Goal: Information Seeking & Learning: Find contact information

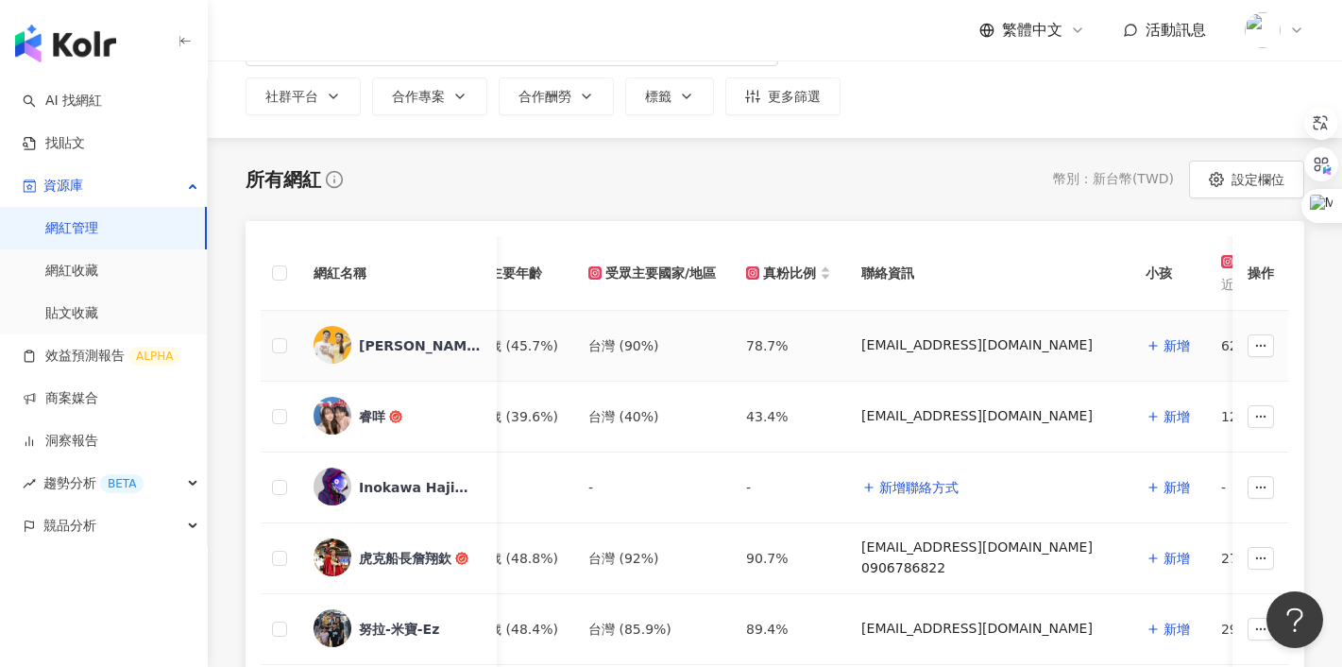
scroll to position [148, 0]
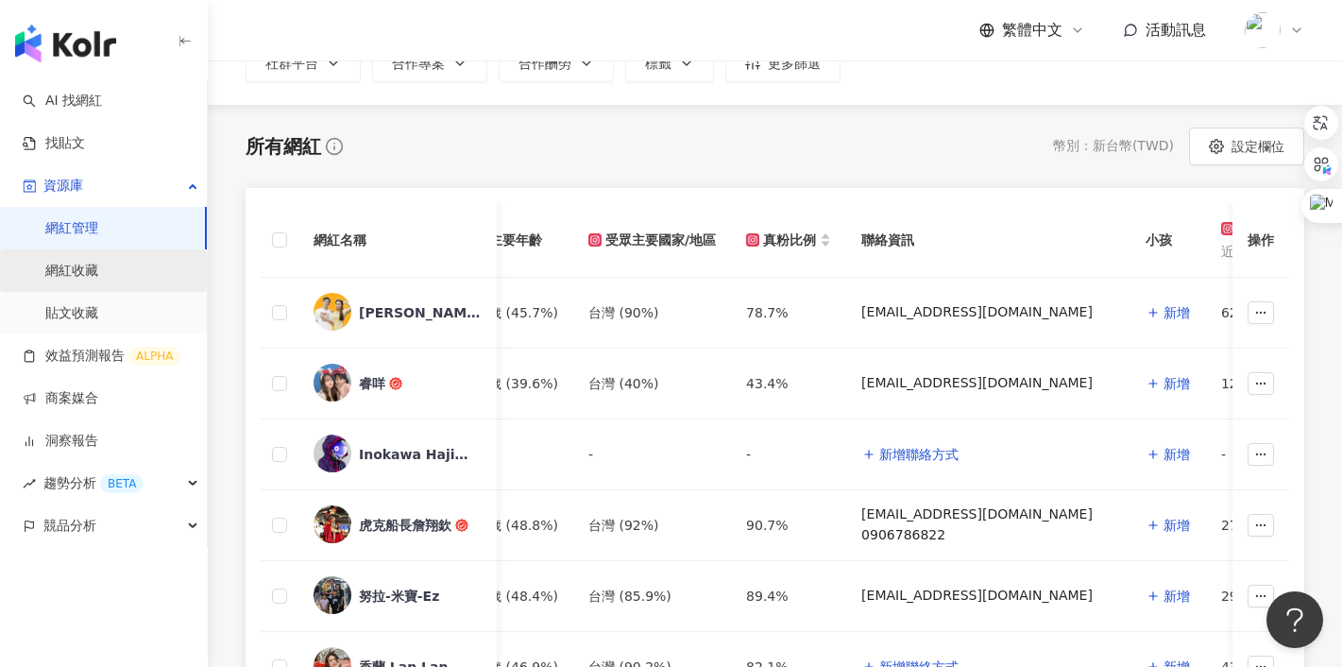
click at [74, 271] on link "網紅收藏" at bounding box center [71, 271] width 53 height 19
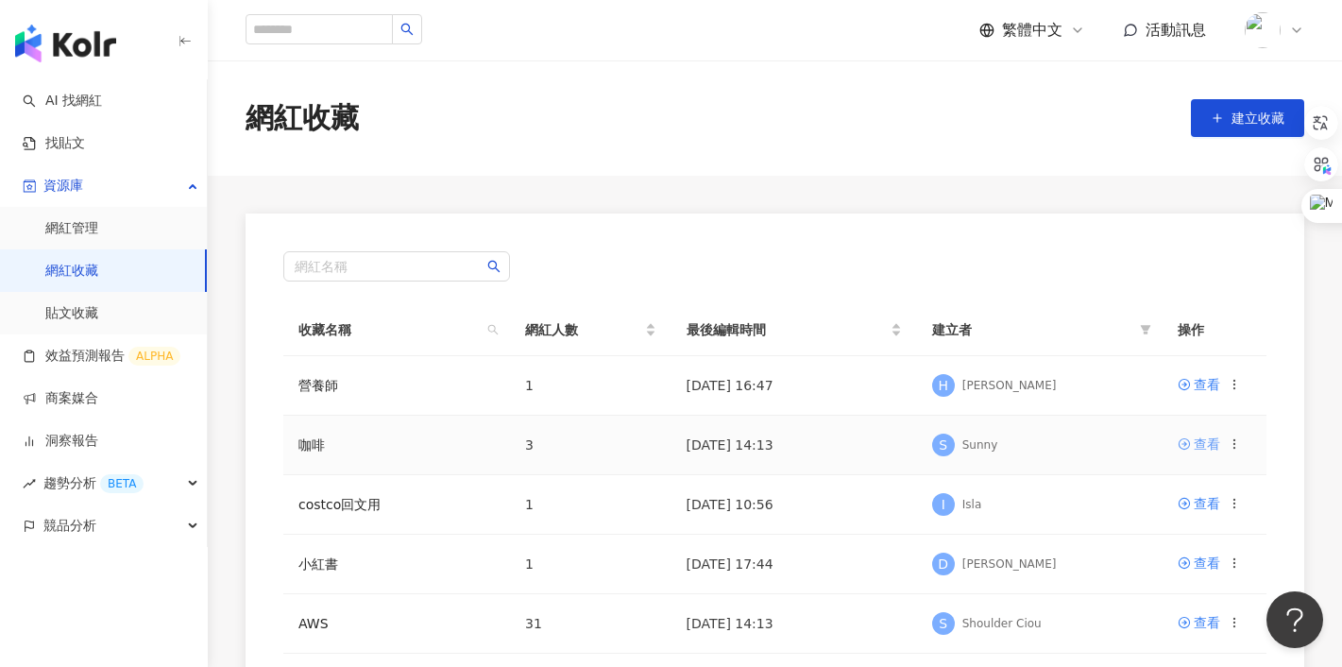
click at [1204, 440] on div "查看" at bounding box center [1207, 443] width 26 height 21
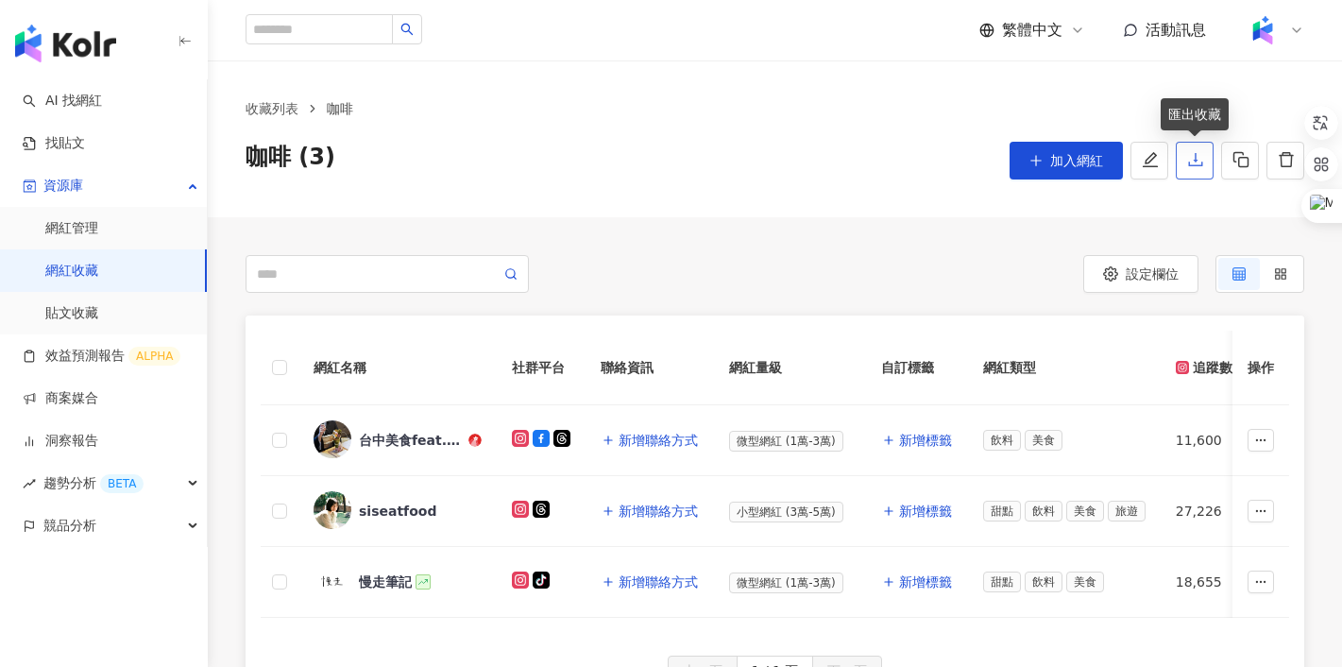
click at [1193, 158] on icon "download" at bounding box center [1195, 159] width 17 height 17
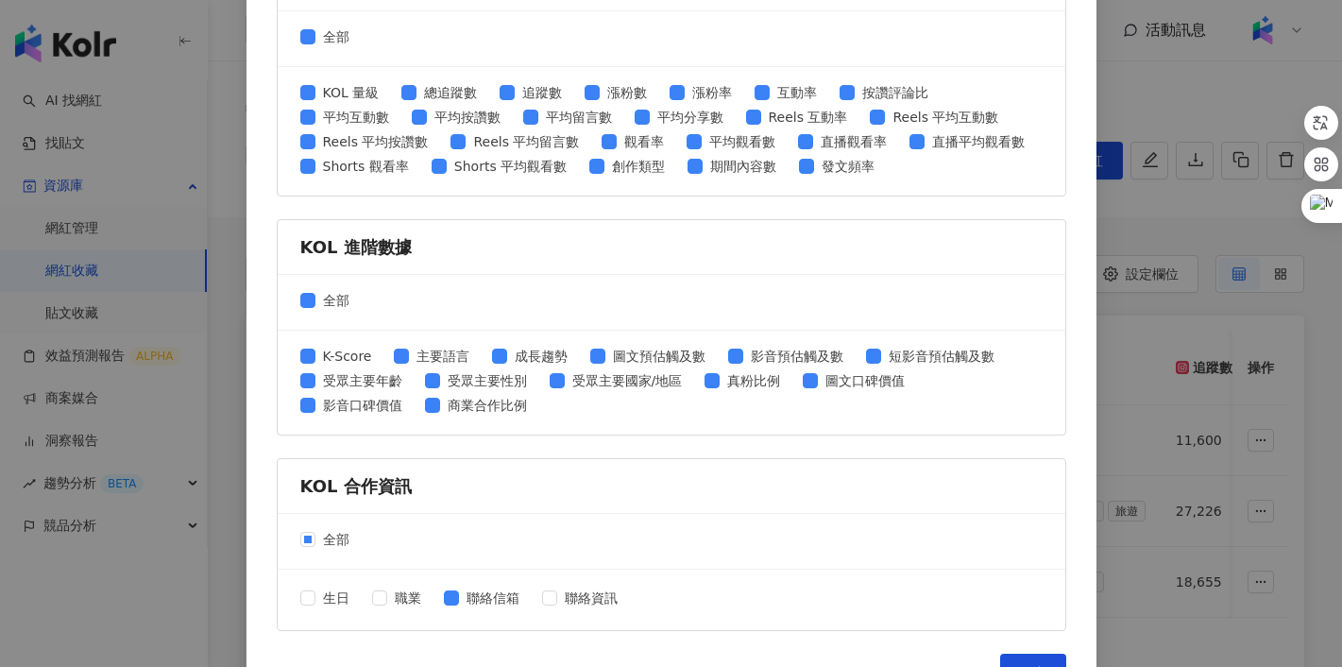
scroll to position [800, 0]
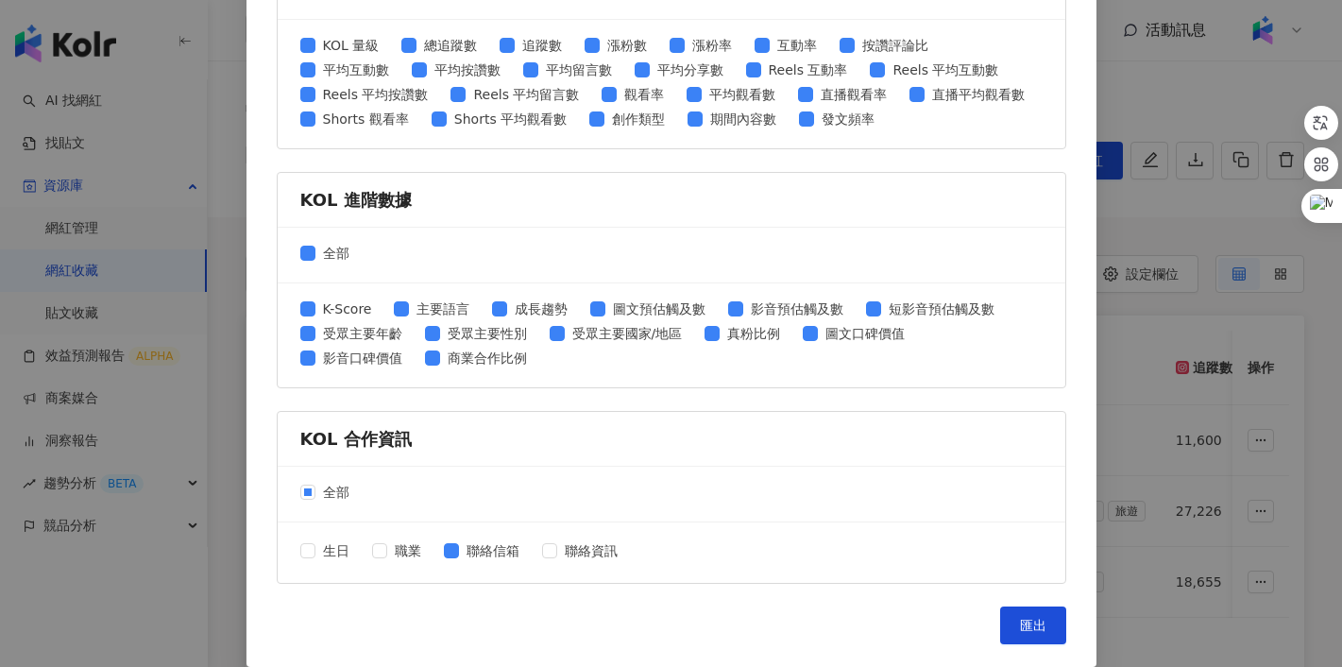
click at [1146, 335] on div "匯出收藏 請選擇您欲匯出的項目 社群平台 全部 Facebook Instagram YouTube TikTok X 數據時間 全部 近三個月 近六個月 K…" at bounding box center [671, 333] width 1342 height 667
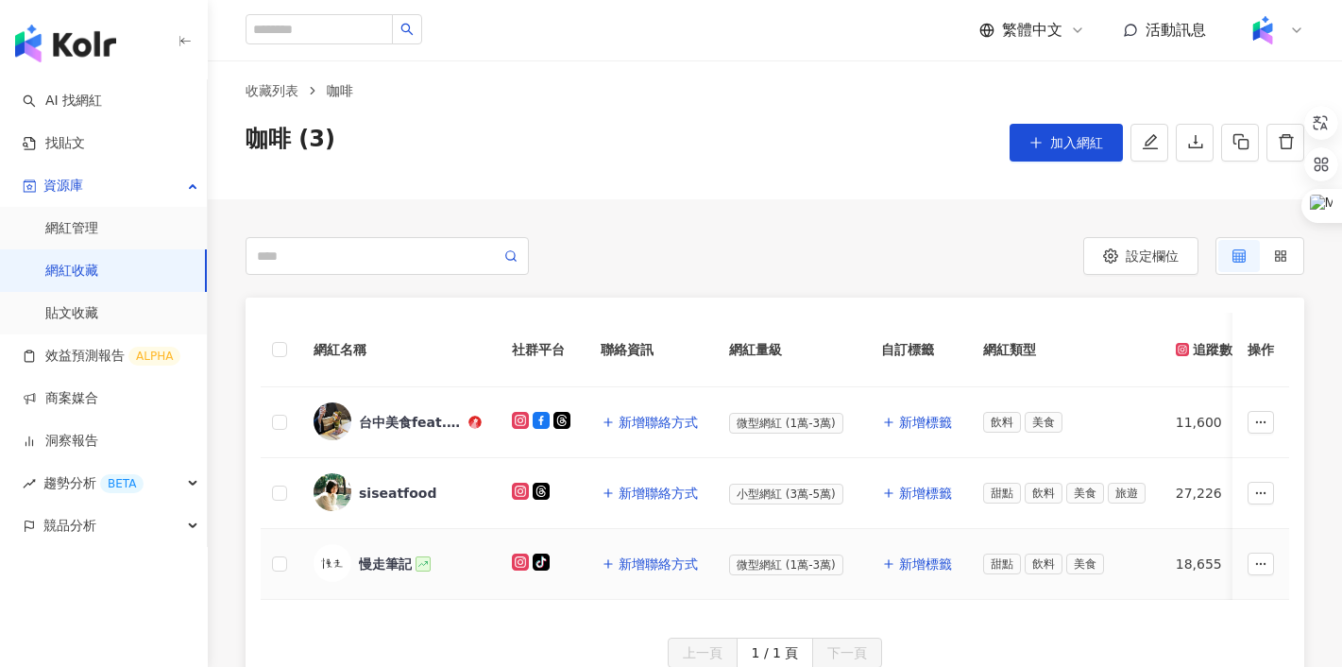
scroll to position [0, 0]
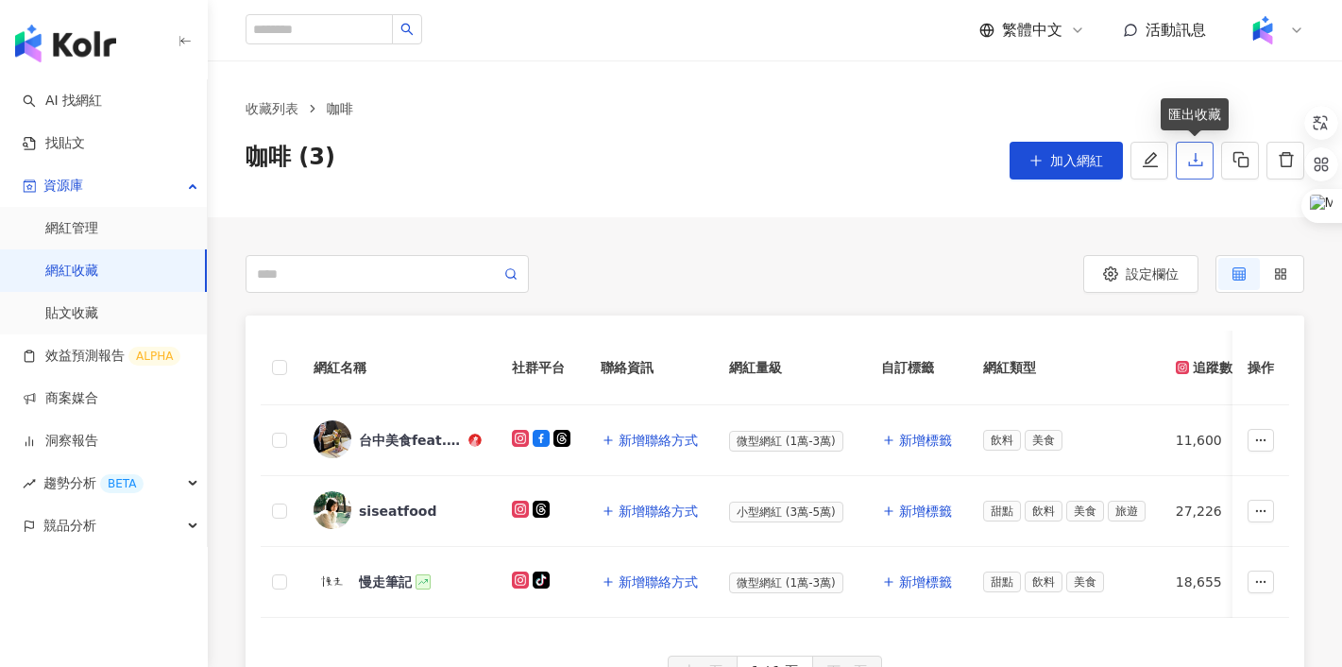
click at [1190, 165] on icon "download" at bounding box center [1195, 159] width 17 height 17
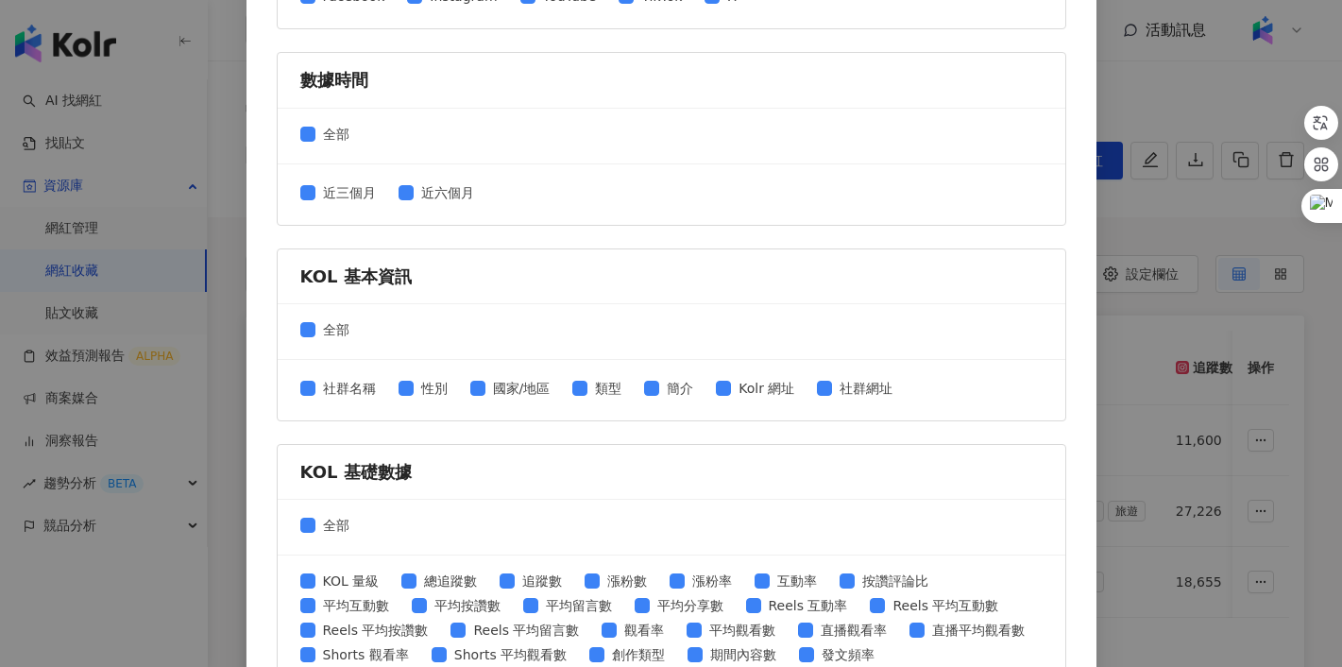
scroll to position [800, 0]
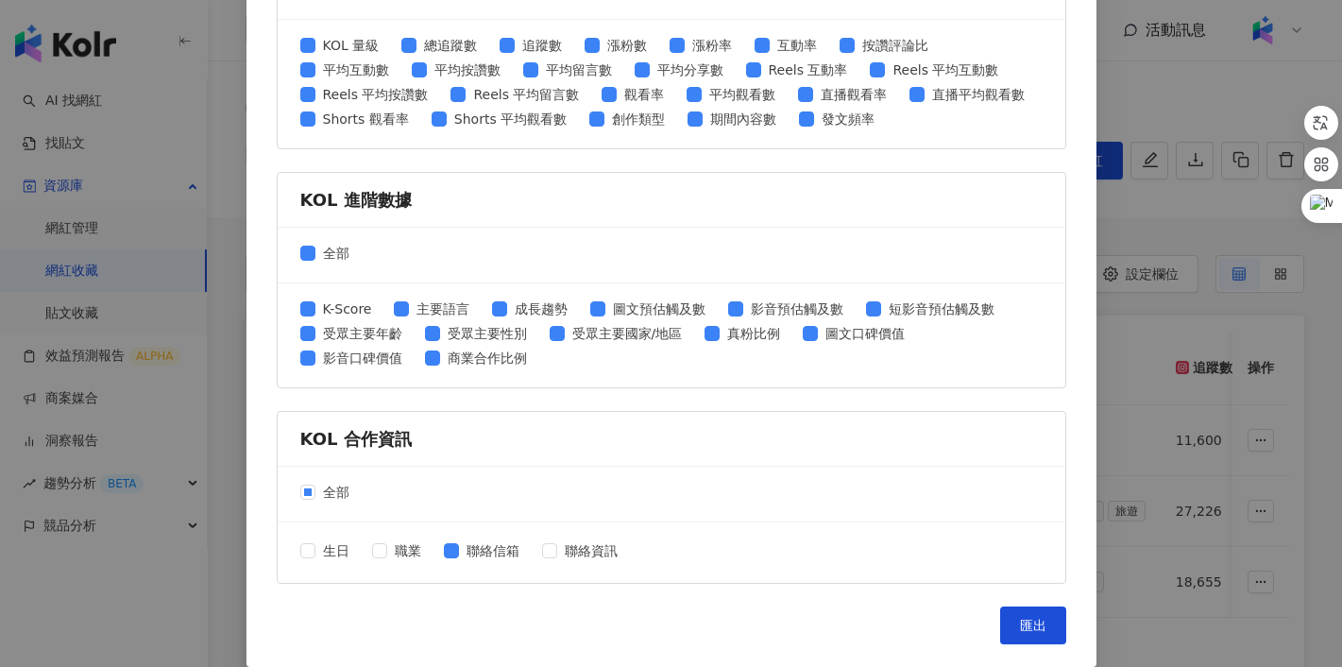
click at [1114, 375] on div "匯出收藏 請選擇您欲匯出的項目 社群平台 全部 Facebook Instagram YouTube TikTok X 數據時間 全部 近三個月 近六個月 K…" at bounding box center [671, 333] width 1342 height 667
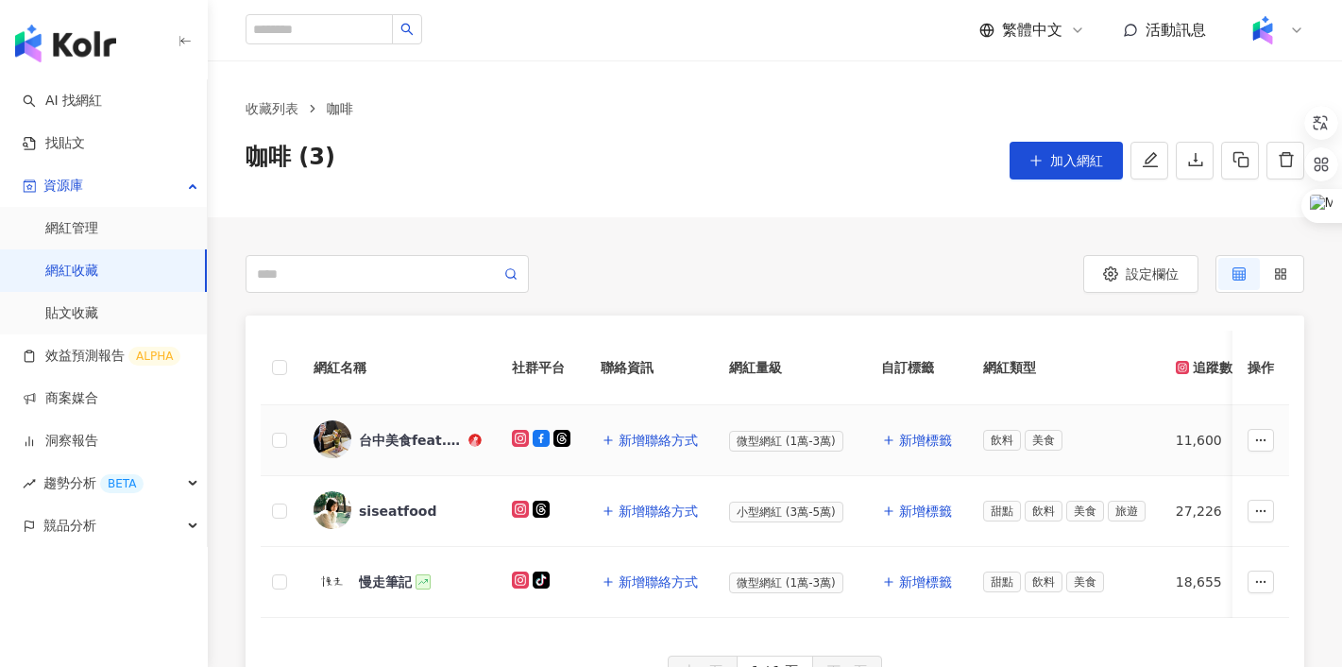
click at [327, 432] on img at bounding box center [333, 439] width 38 height 38
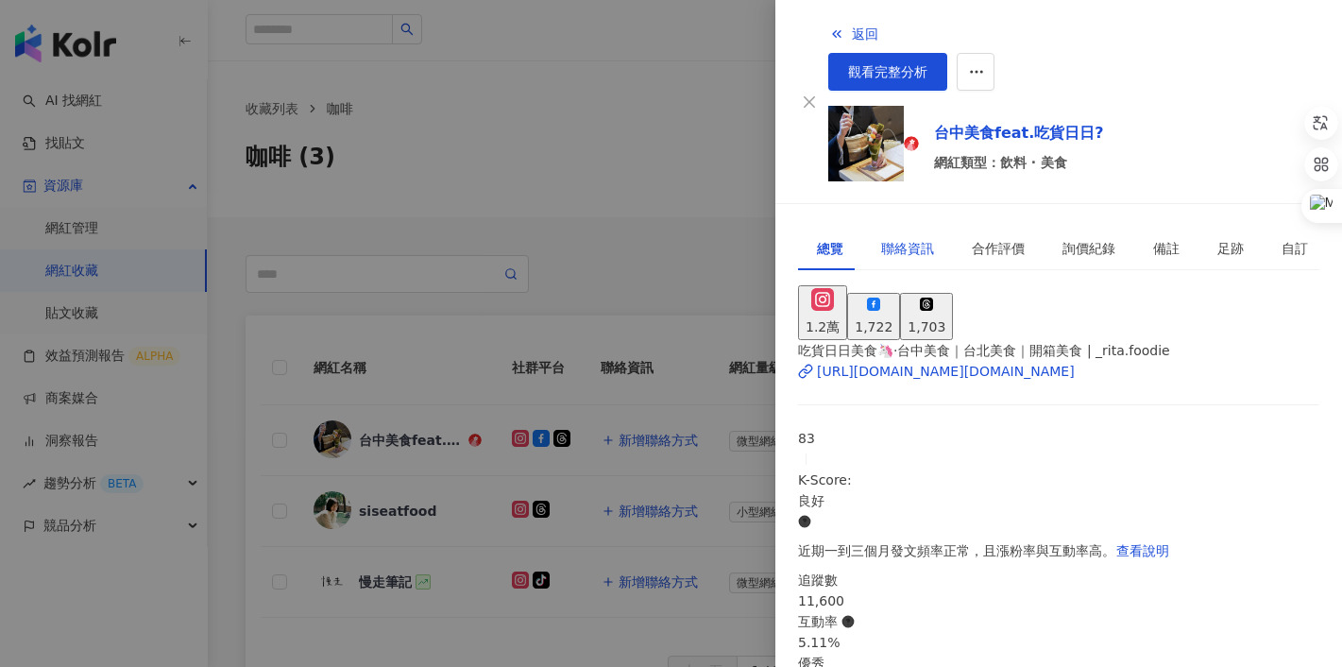
click at [894, 238] on div "聯絡資訊" at bounding box center [907, 248] width 53 height 21
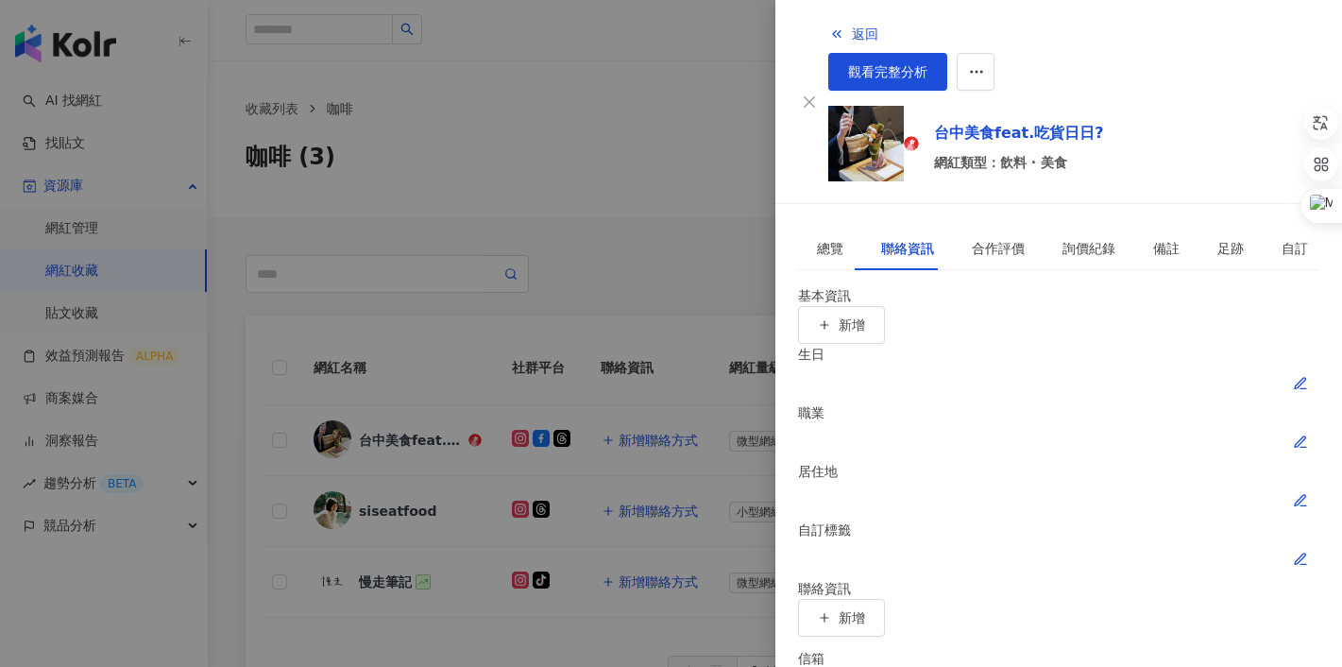
scroll to position [0, 0]
click at [852, 26] on span "返回" at bounding box center [865, 33] width 26 height 15
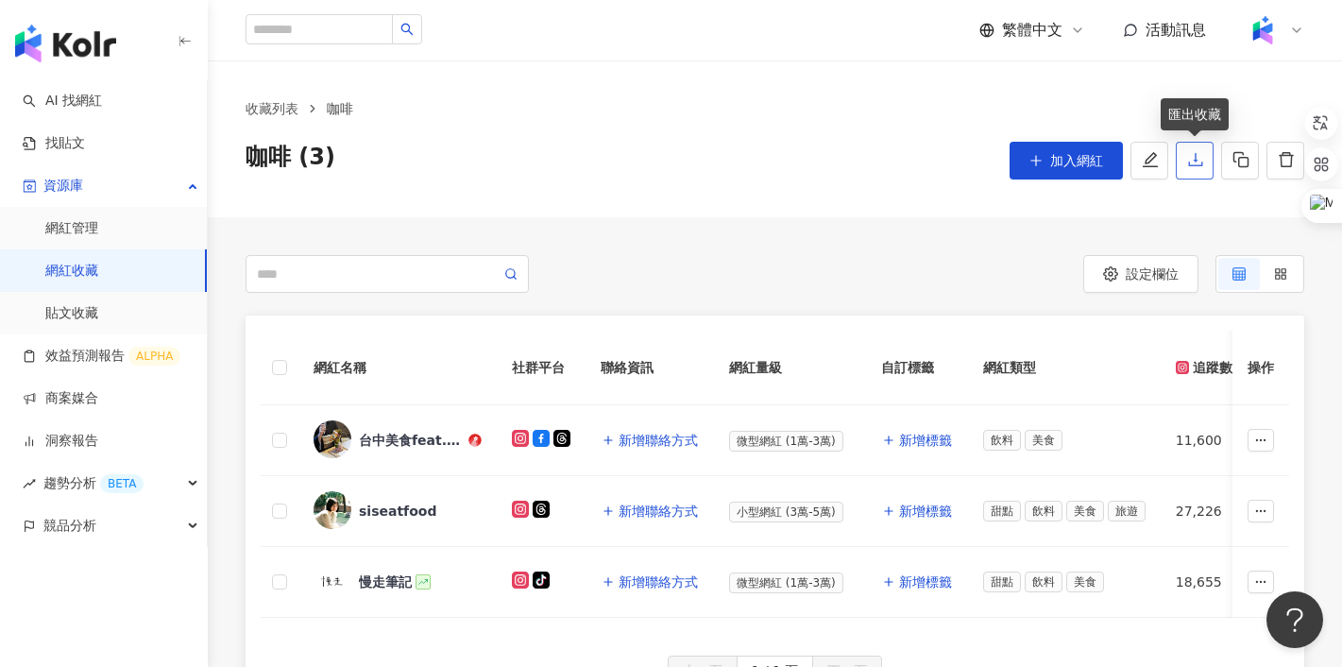
click at [1194, 162] on icon "download" at bounding box center [1195, 159] width 17 height 17
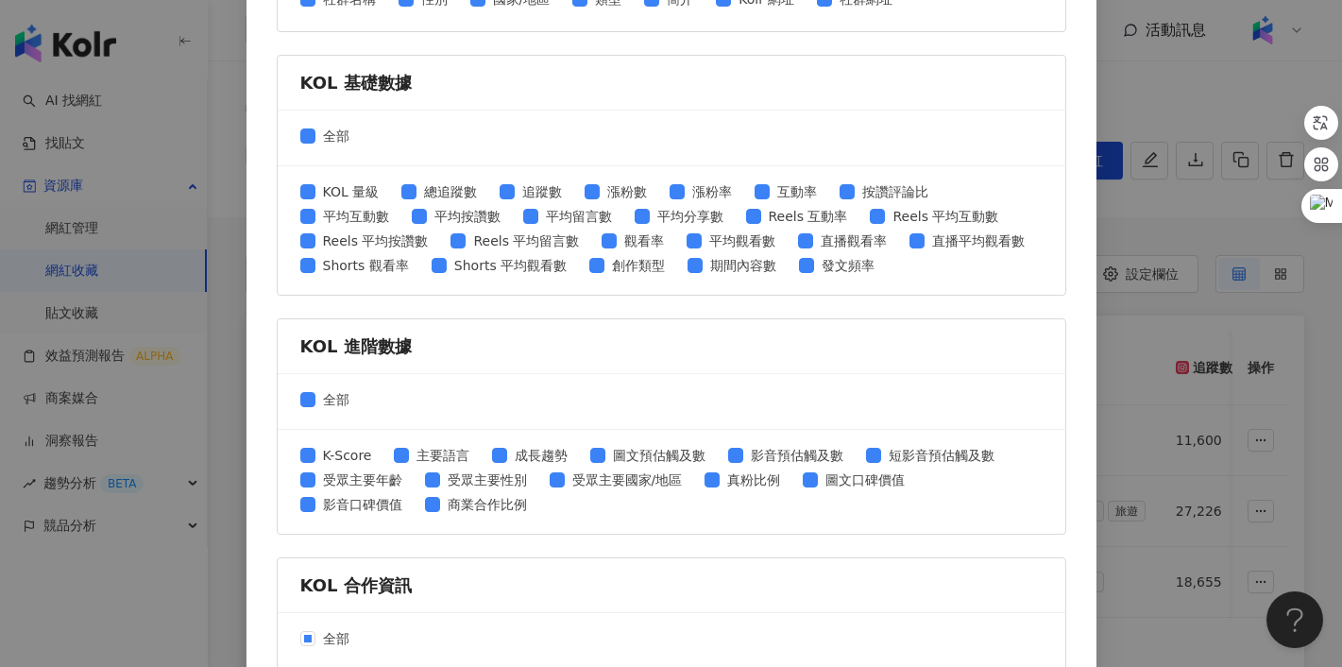
scroll to position [800, 0]
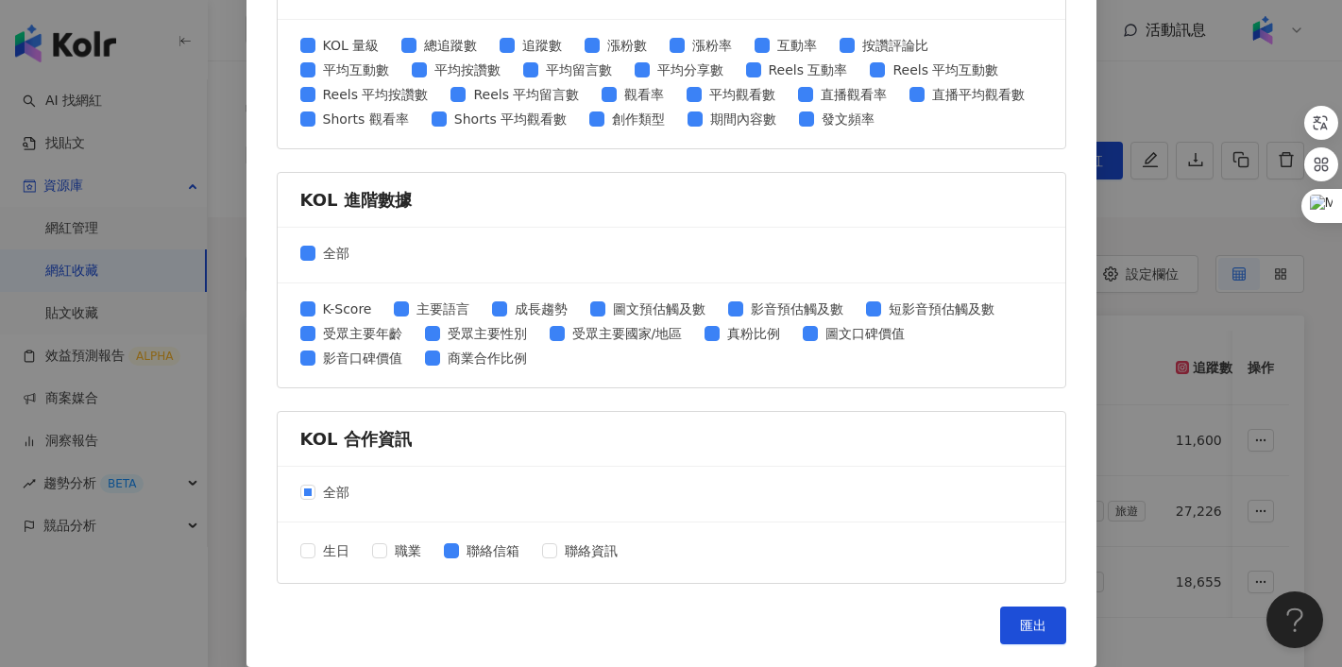
click at [1121, 234] on div "匯出收藏 請選擇您欲匯出的項目 社群平台 全部 Facebook Instagram YouTube TikTok X 數據時間 全部 近三個月 近六個月 K…" at bounding box center [671, 333] width 1342 height 667
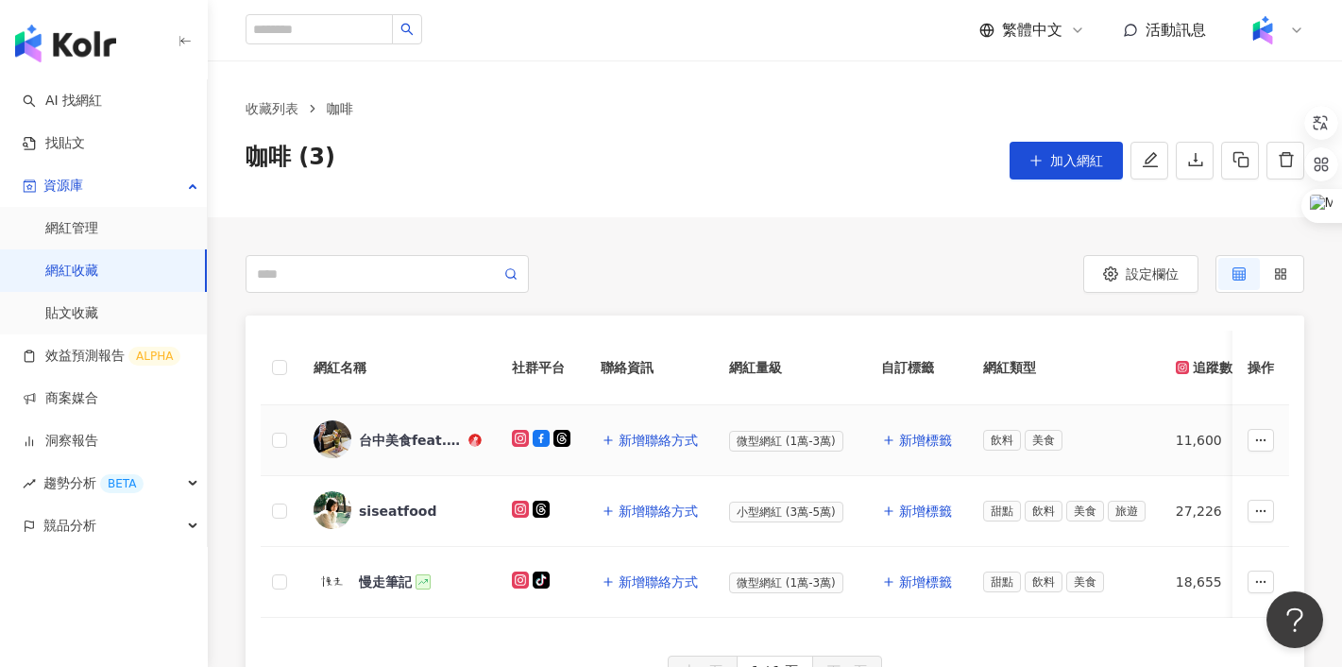
click at [333, 434] on img at bounding box center [333, 439] width 38 height 38
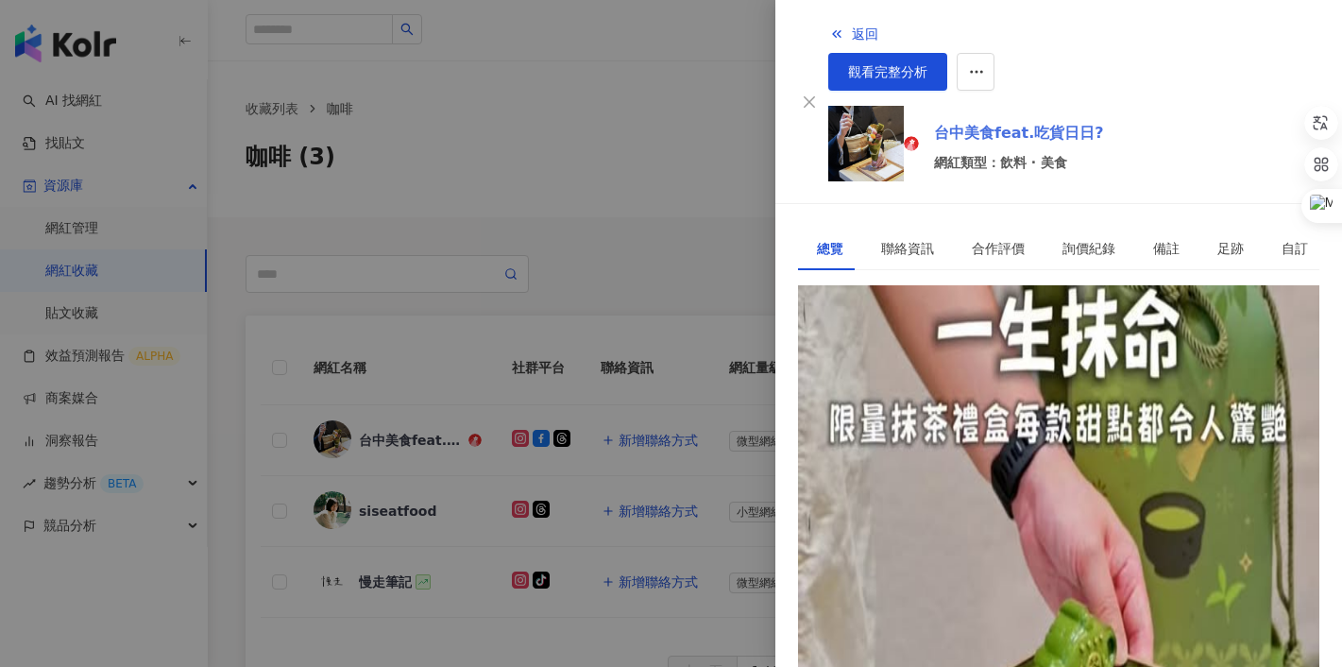
click at [948, 122] on link "台中美食feat.吃貨日日?" at bounding box center [1019, 133] width 170 height 23
click at [895, 238] on div "聯絡資訊" at bounding box center [907, 248] width 53 height 21
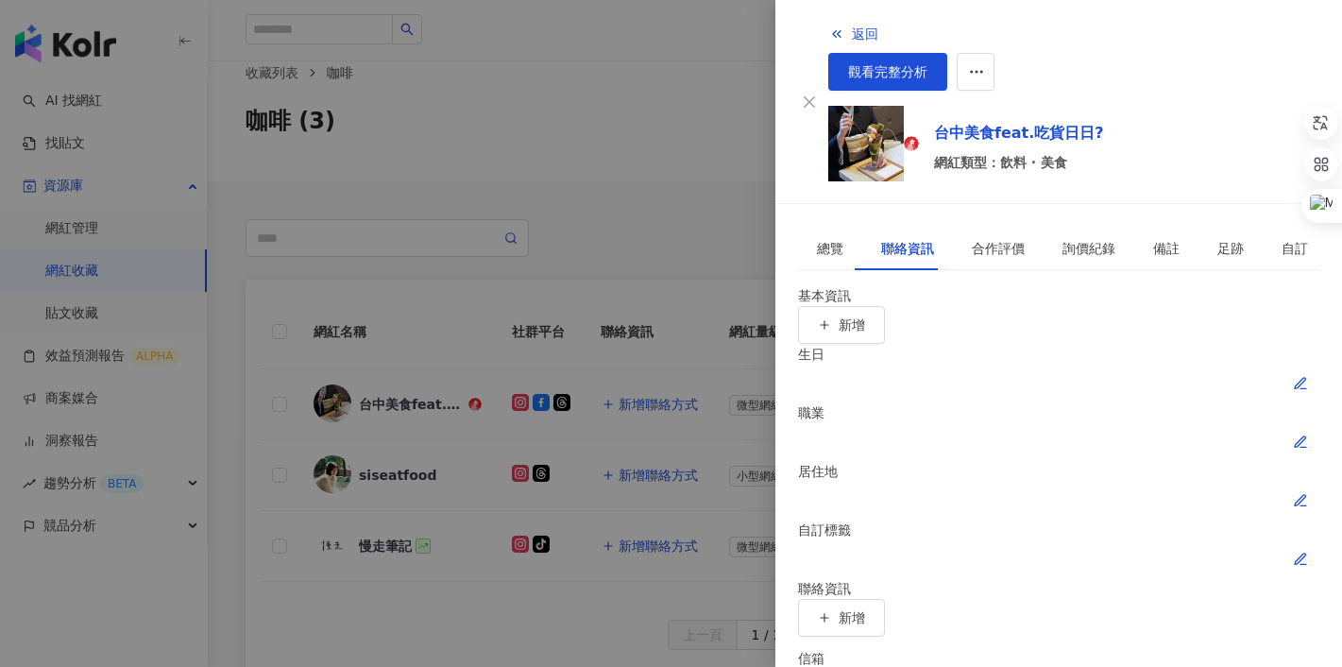
scroll to position [76, 0]
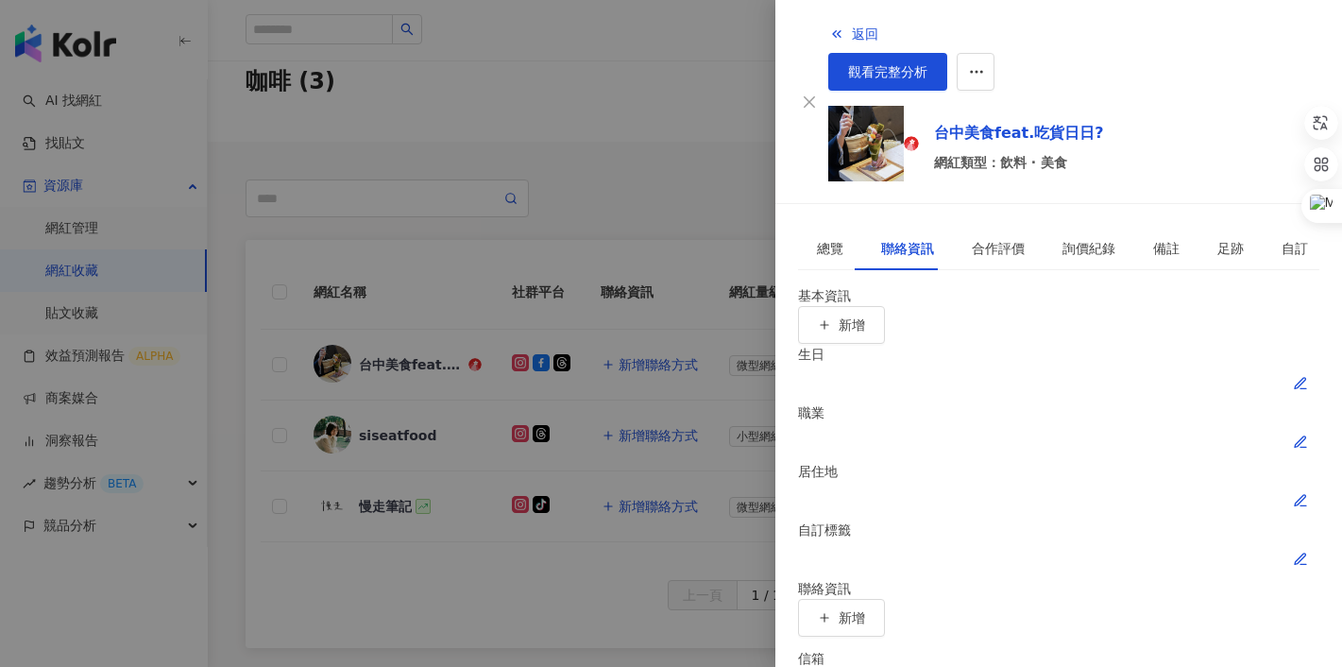
click at [671, 248] on div at bounding box center [671, 333] width 1342 height 667
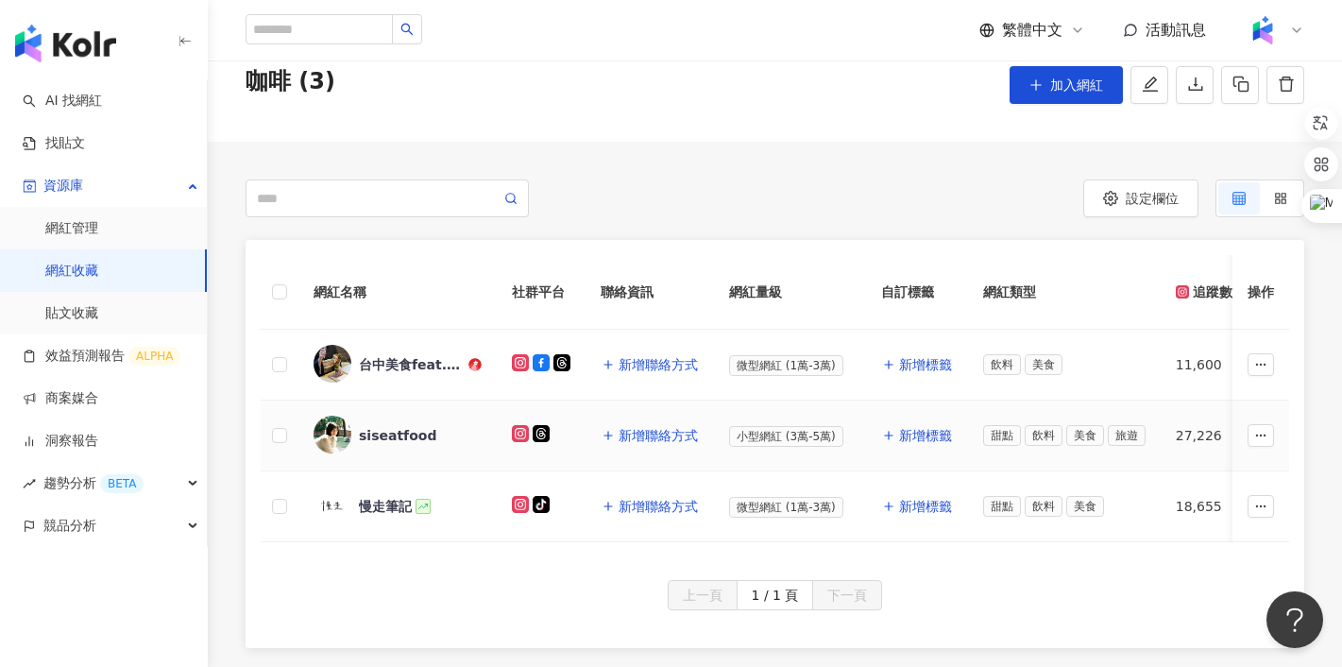
click at [379, 439] on div "siseatfood" at bounding box center [397, 435] width 77 height 19
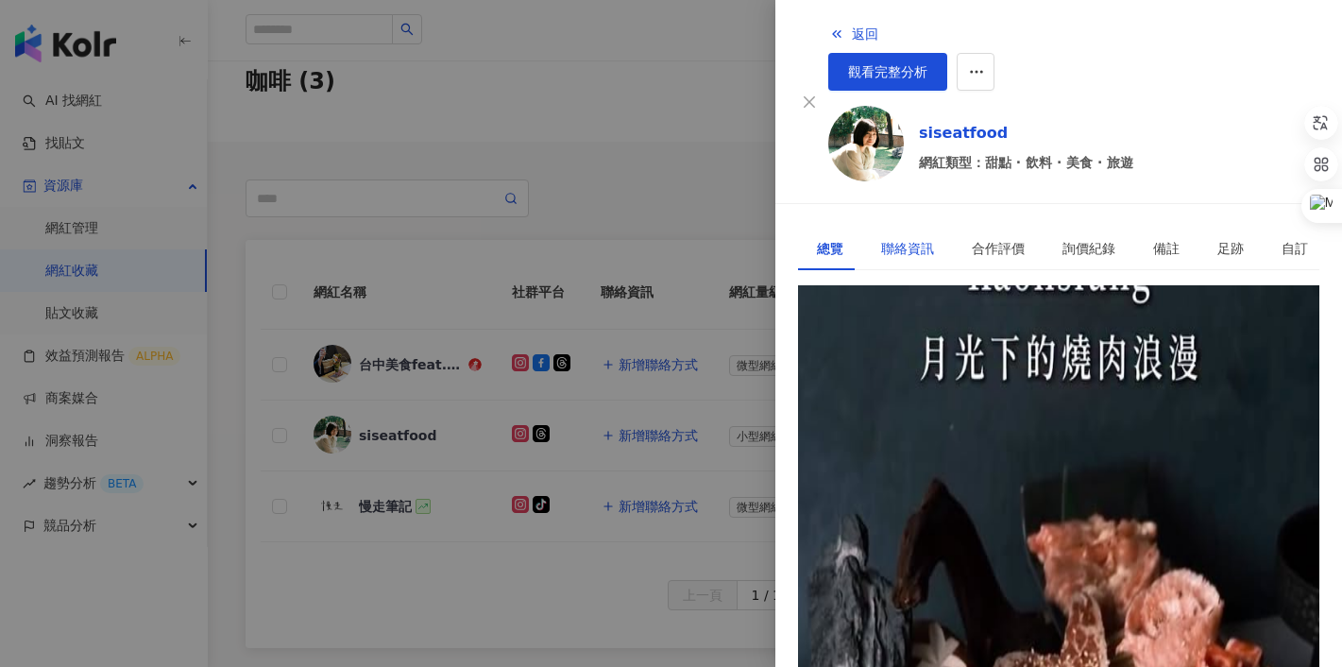
click at [903, 238] on div "聯絡資訊" at bounding box center [907, 248] width 53 height 21
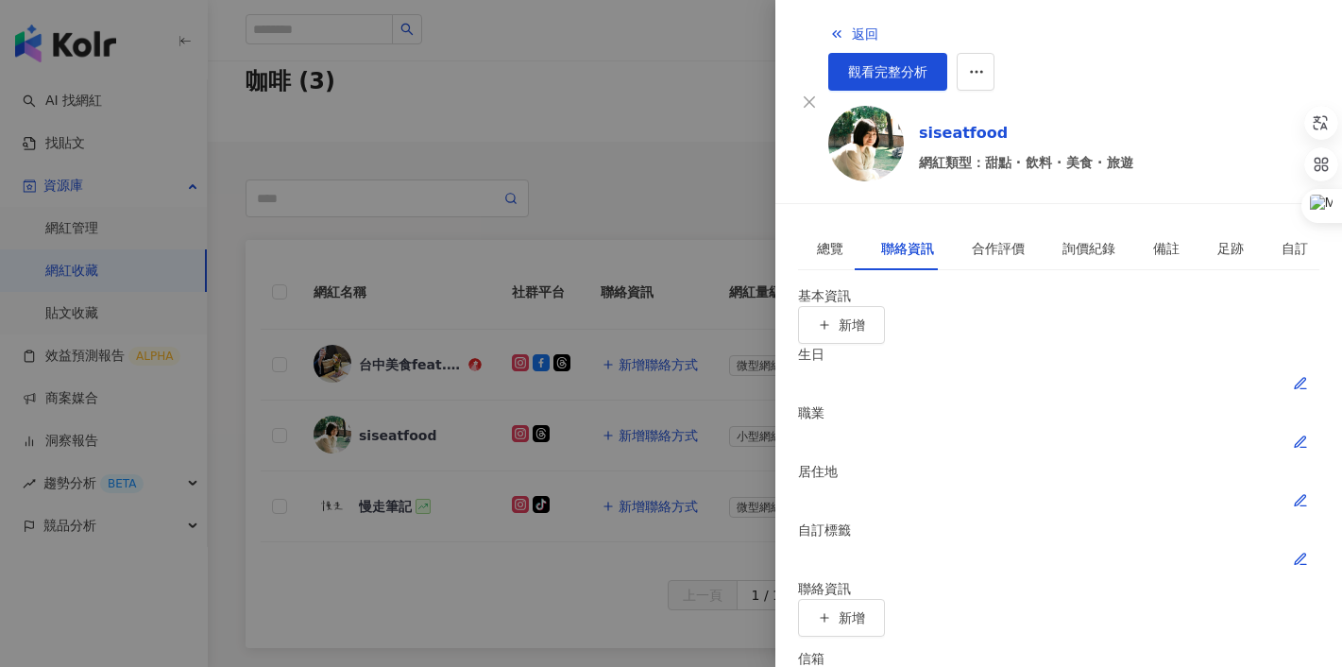
click at [480, 137] on div at bounding box center [671, 333] width 1342 height 667
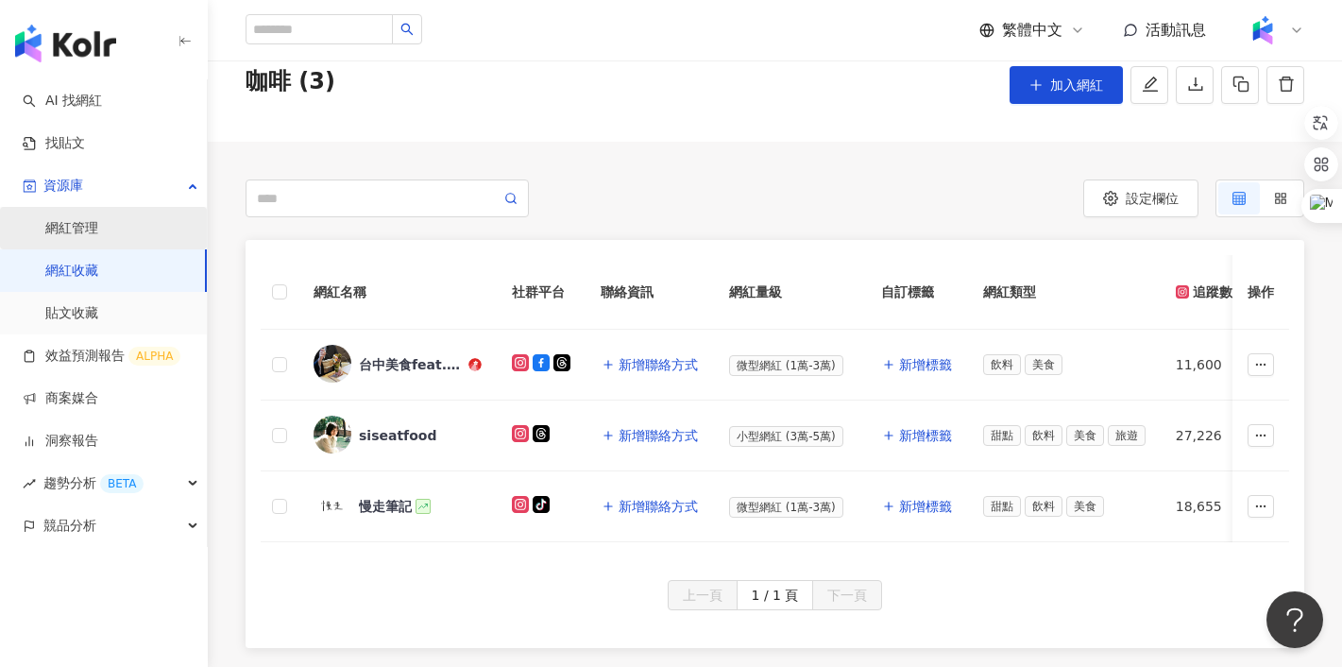
click at [89, 228] on link "網紅管理" at bounding box center [71, 228] width 53 height 19
click at [77, 234] on link "網紅管理" at bounding box center [71, 228] width 53 height 19
click at [91, 224] on link "網紅管理" at bounding box center [71, 228] width 53 height 19
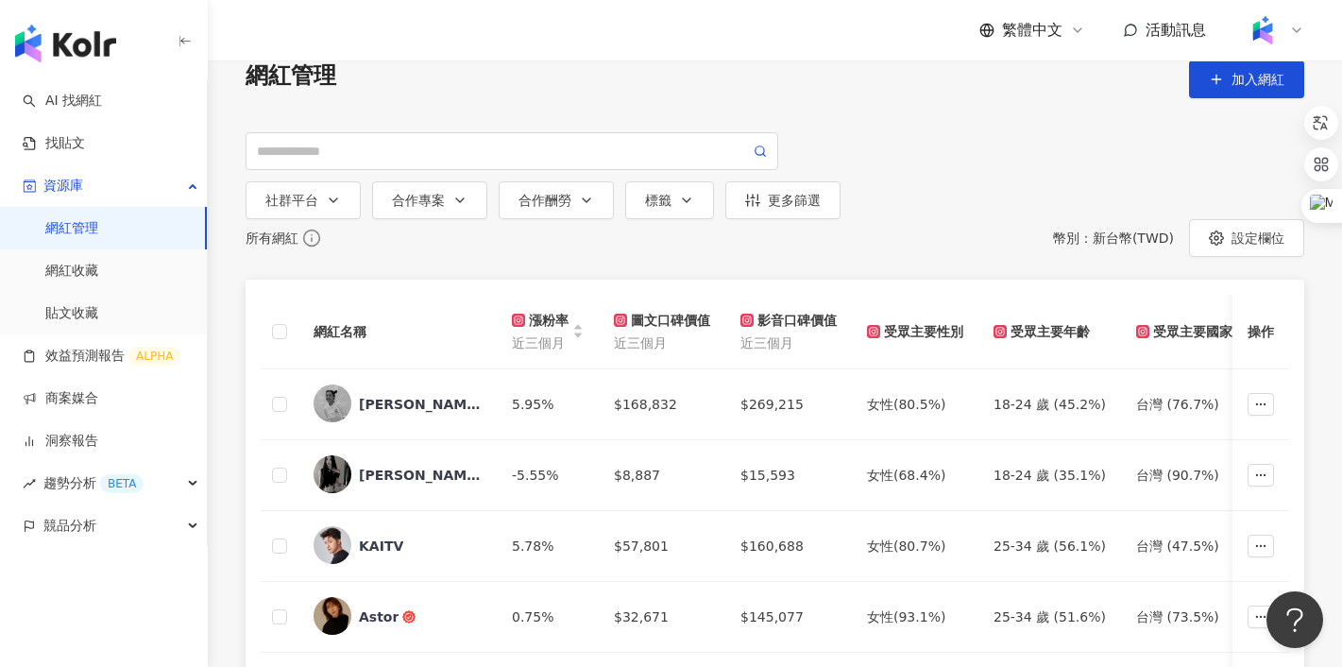
click at [1268, 26] on img at bounding box center [1263, 30] width 36 height 36
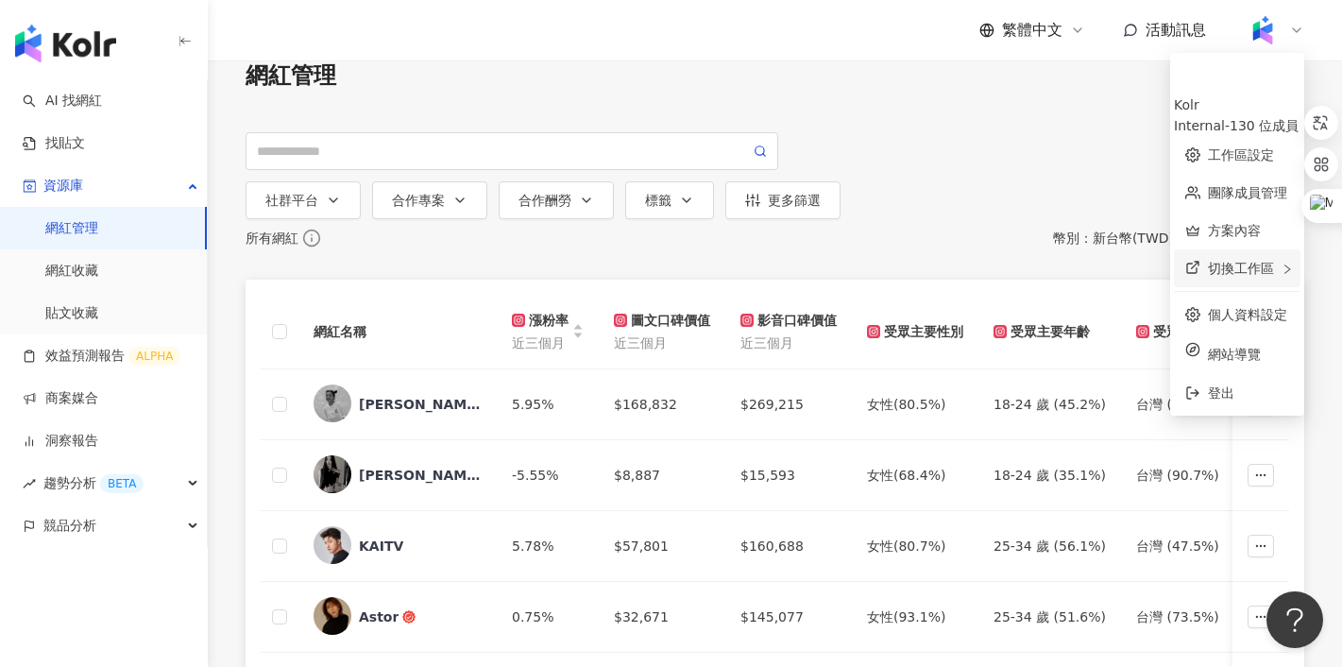
click at [1208, 263] on span "切換工作區" at bounding box center [1241, 268] width 66 height 15
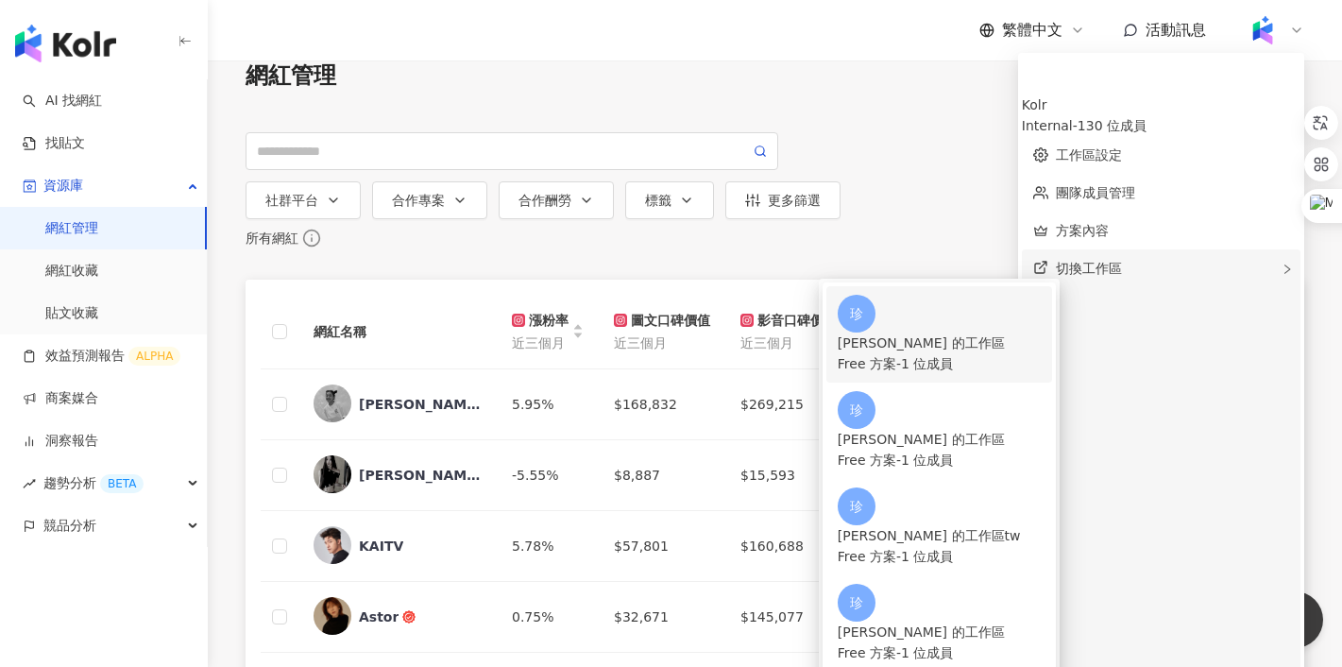
click at [1016, 353] on div "Free 方案 - 1 位成員" at bounding box center [939, 363] width 203 height 21
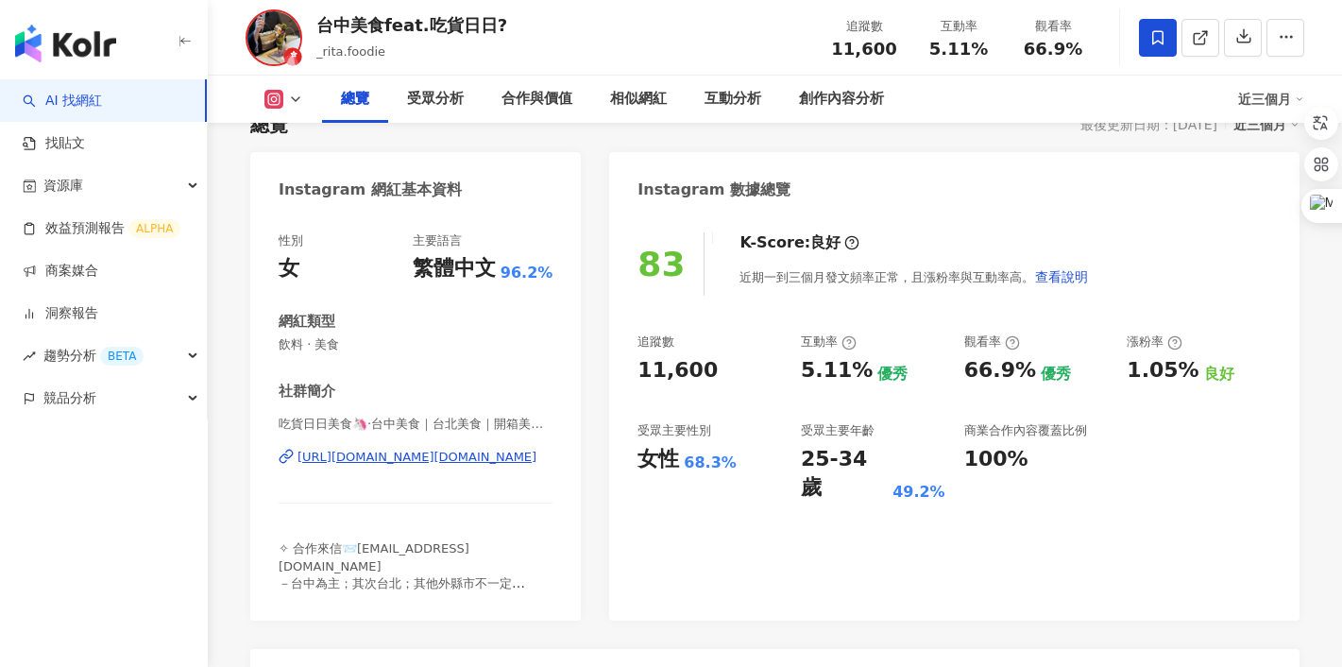
scroll to position [136, 0]
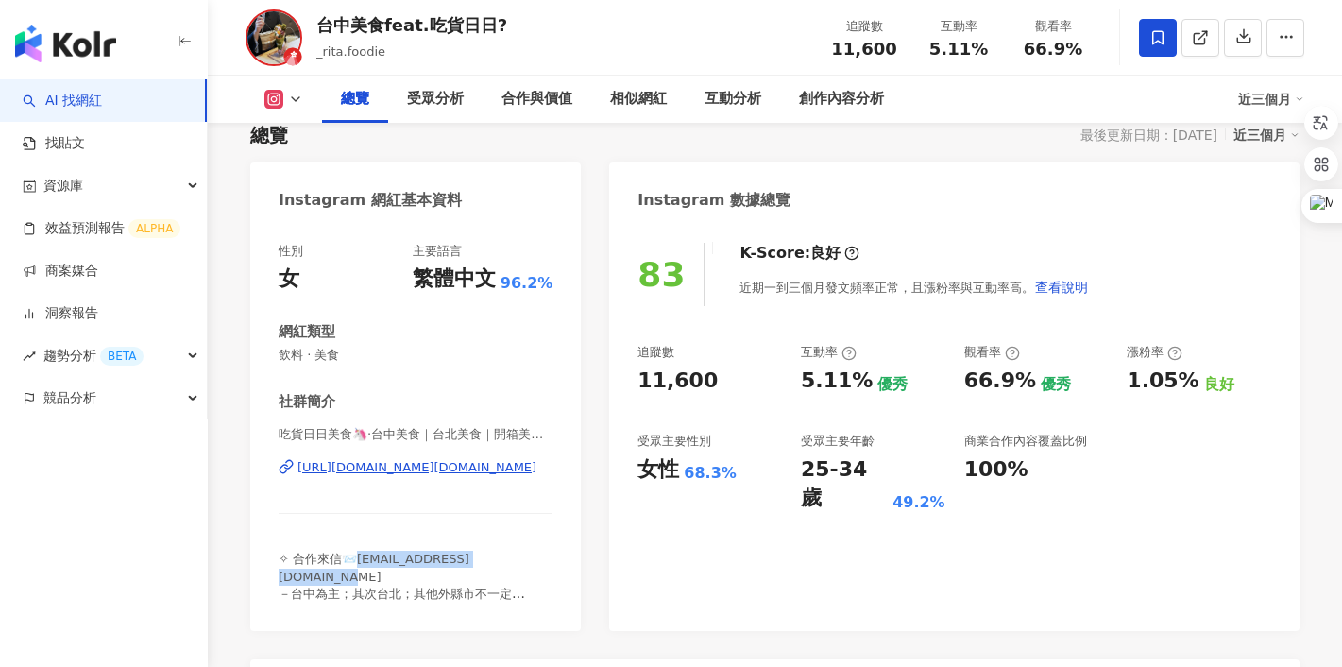
drag, startPoint x: 352, startPoint y: 562, endPoint x: 523, endPoint y: 562, distance: 170.9
click at [523, 562] on div "✧ 合作來信📨foodiedaily2023@gmail.com －台中為主；其次台北；其他外縣市不一定 @popmarttw 第六屆潮玩大使 / #台中美食…" at bounding box center [416, 577] width 274 height 52
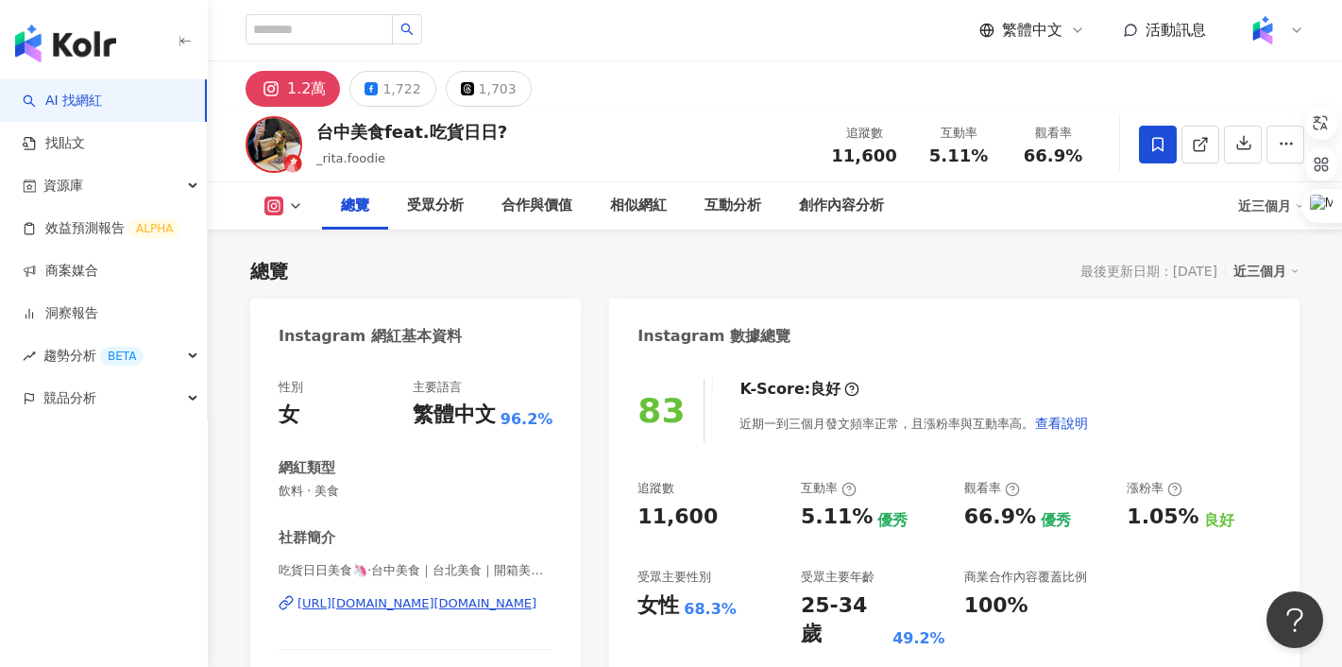
scroll to position [0, 0]
click at [1276, 143] on button "button" at bounding box center [1285, 145] width 38 height 38
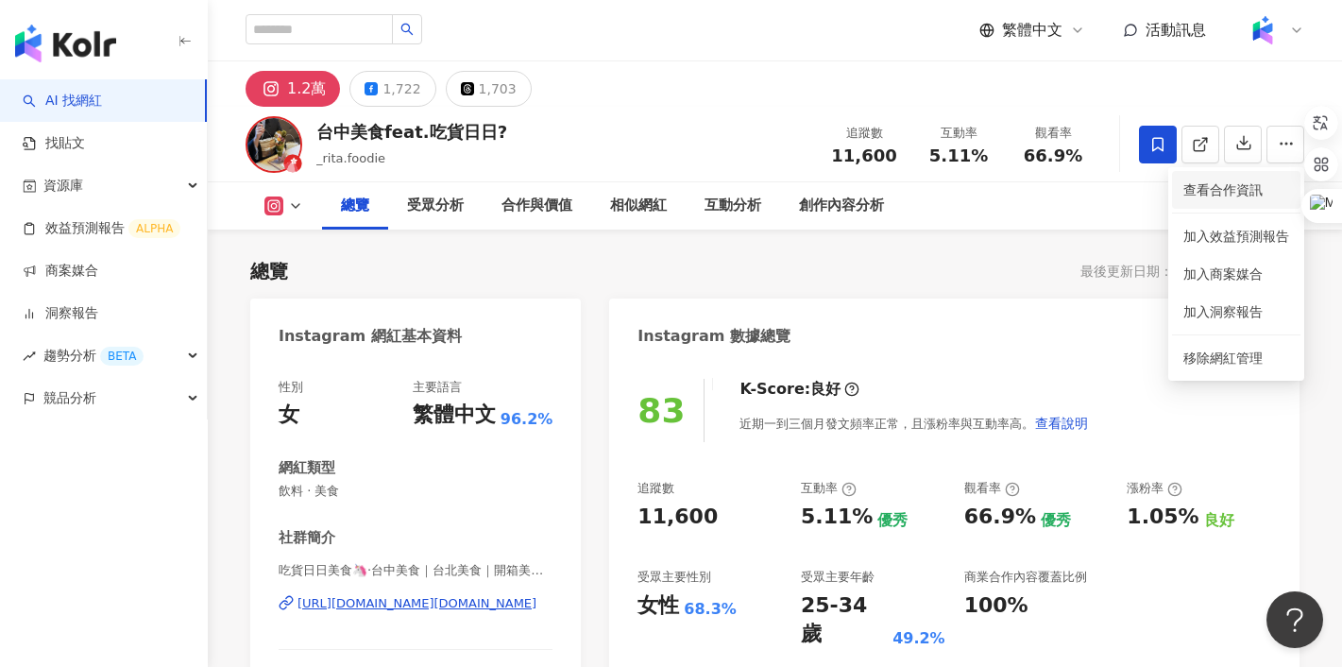
click at [1215, 197] on span "查看合作資訊" at bounding box center [1236, 189] width 106 height 21
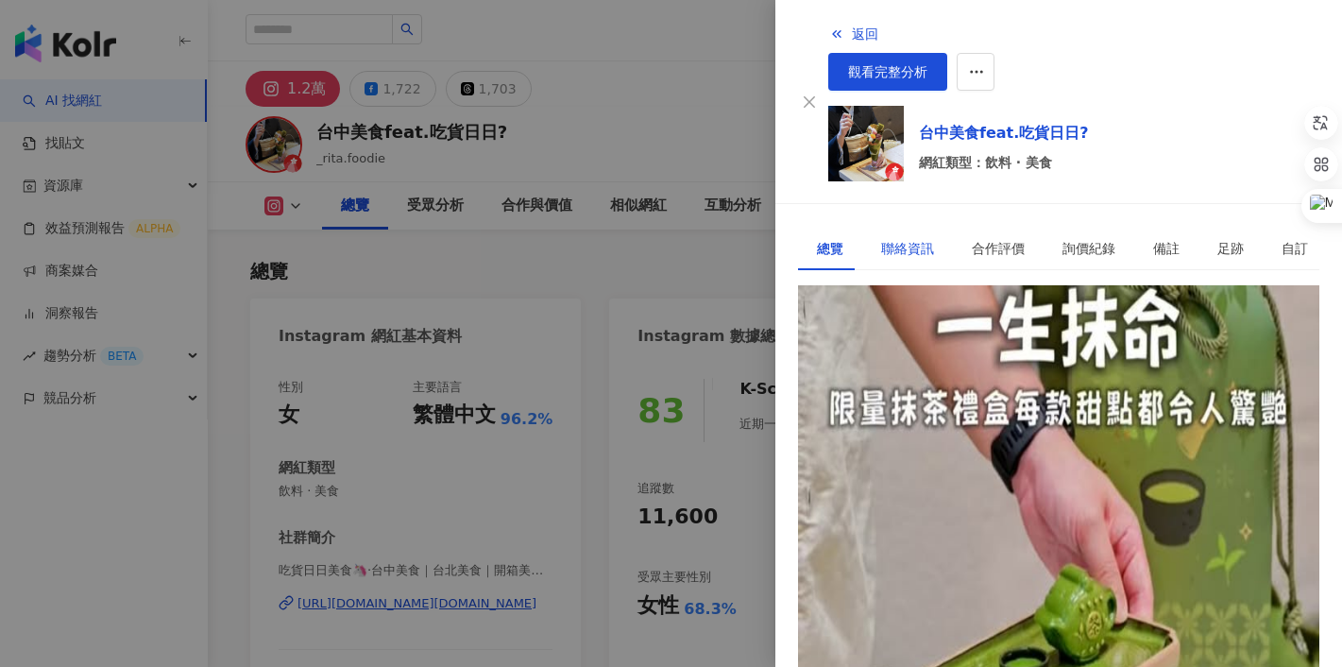
click at [911, 238] on div "聯絡資訊" at bounding box center [907, 248] width 53 height 21
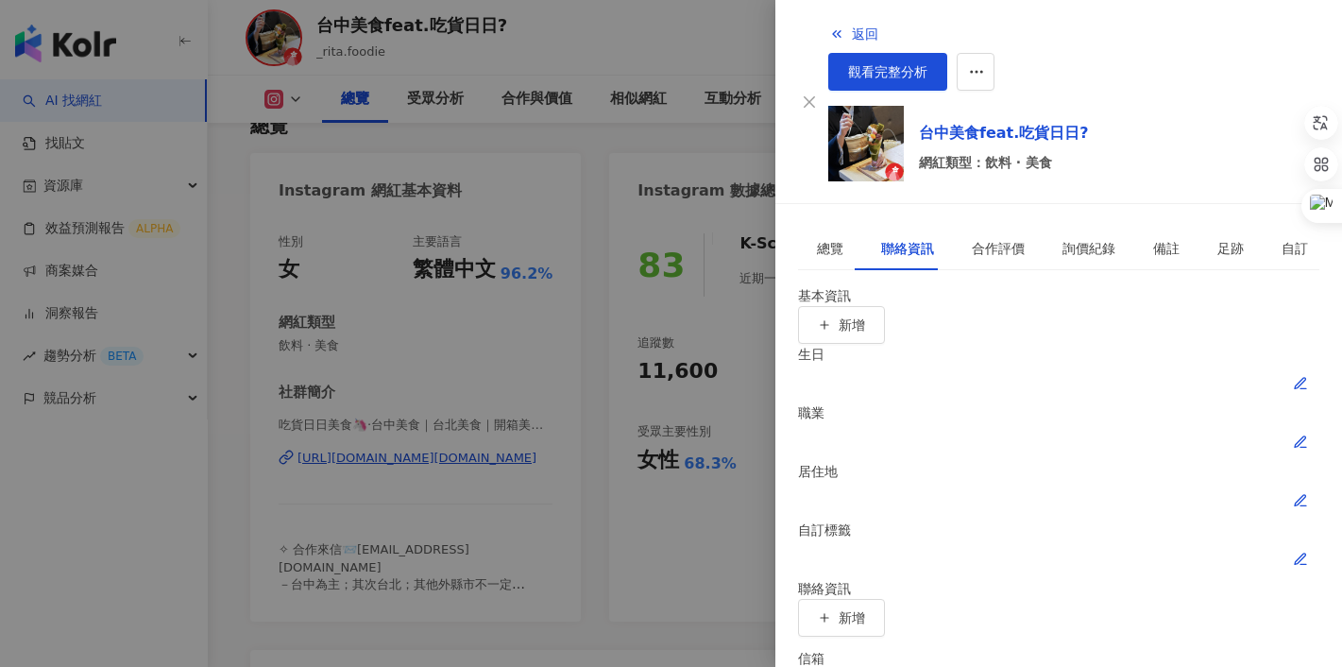
scroll to position [160, 0]
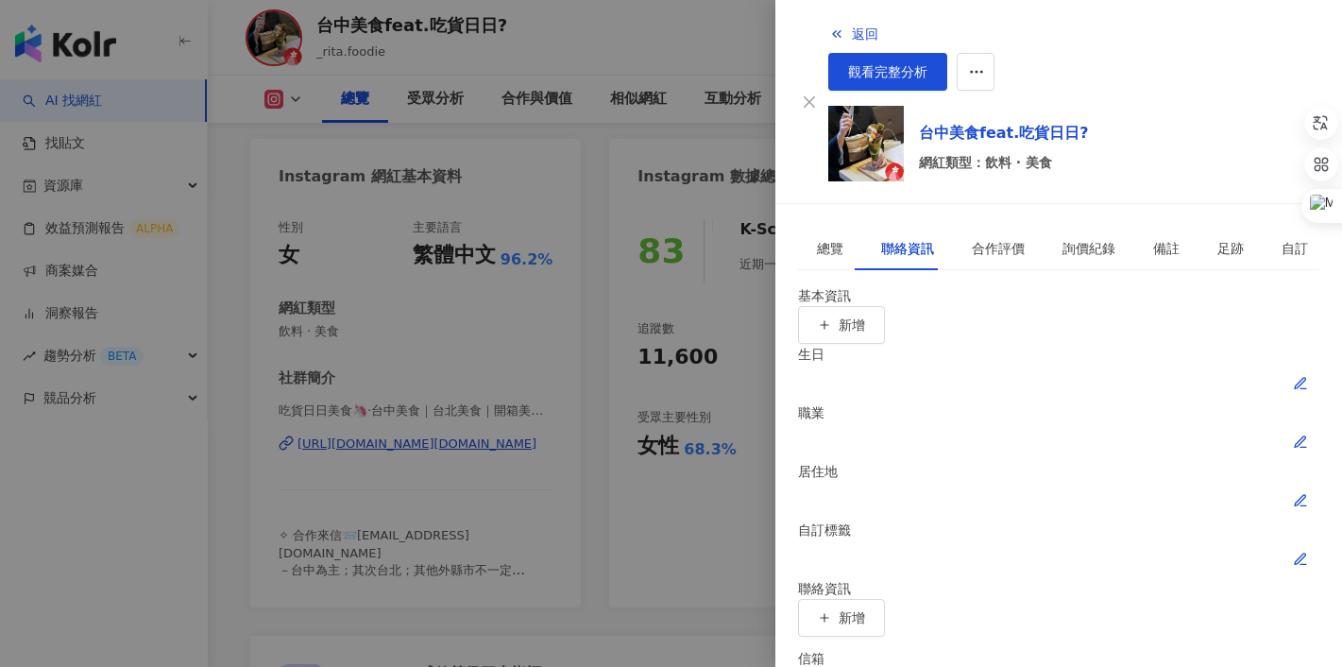
click at [602, 202] on div at bounding box center [671, 333] width 1342 height 667
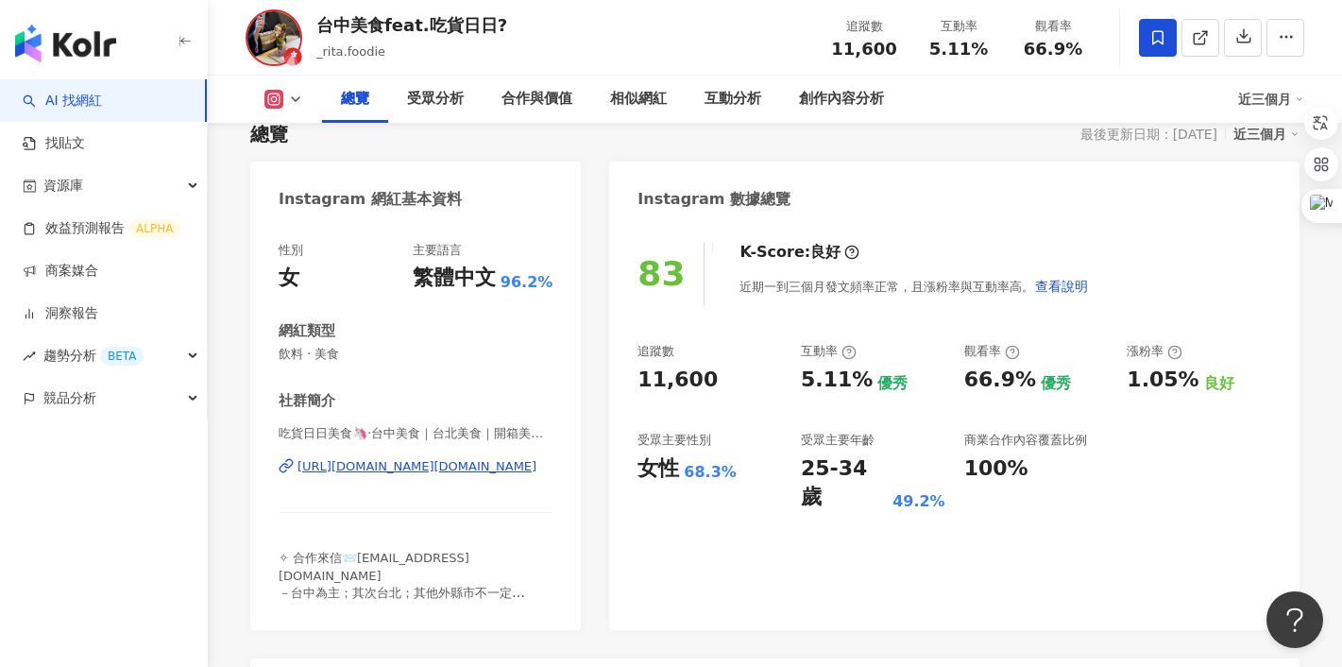
scroll to position [142, 0]
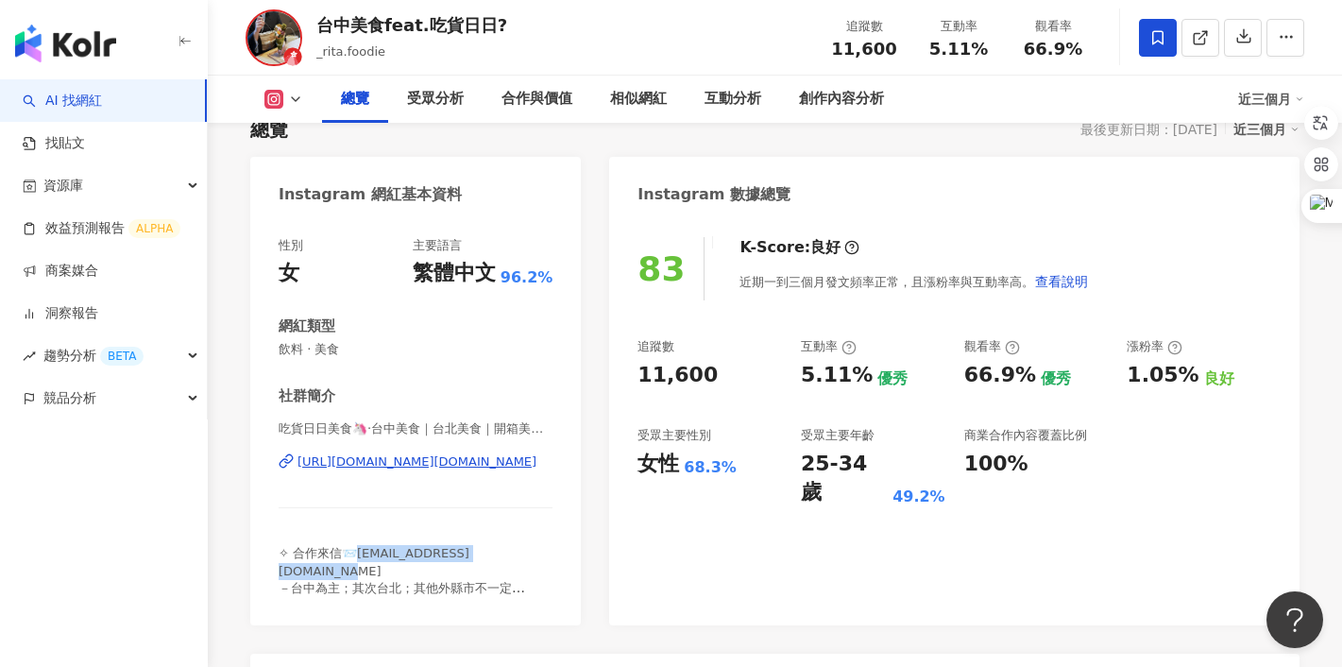
drag, startPoint x: 353, startPoint y: 559, endPoint x: 517, endPoint y: 552, distance: 163.5
click at [517, 552] on div "✧ 合作來信📨foodiedaily2023@gmail.com －台中為主；其次台北；其他外縣市不一定 @popmarttw 第六屆潮玩大使 / #台中美食…" at bounding box center [416, 571] width 274 height 52
click at [398, 534] on div "社群簡介 吃貨日日美食🦄·台中美食｜台北美食｜開箱美食 | _rita.foodie https://www.instagram.com/_rita.food…" at bounding box center [416, 491] width 274 height 211
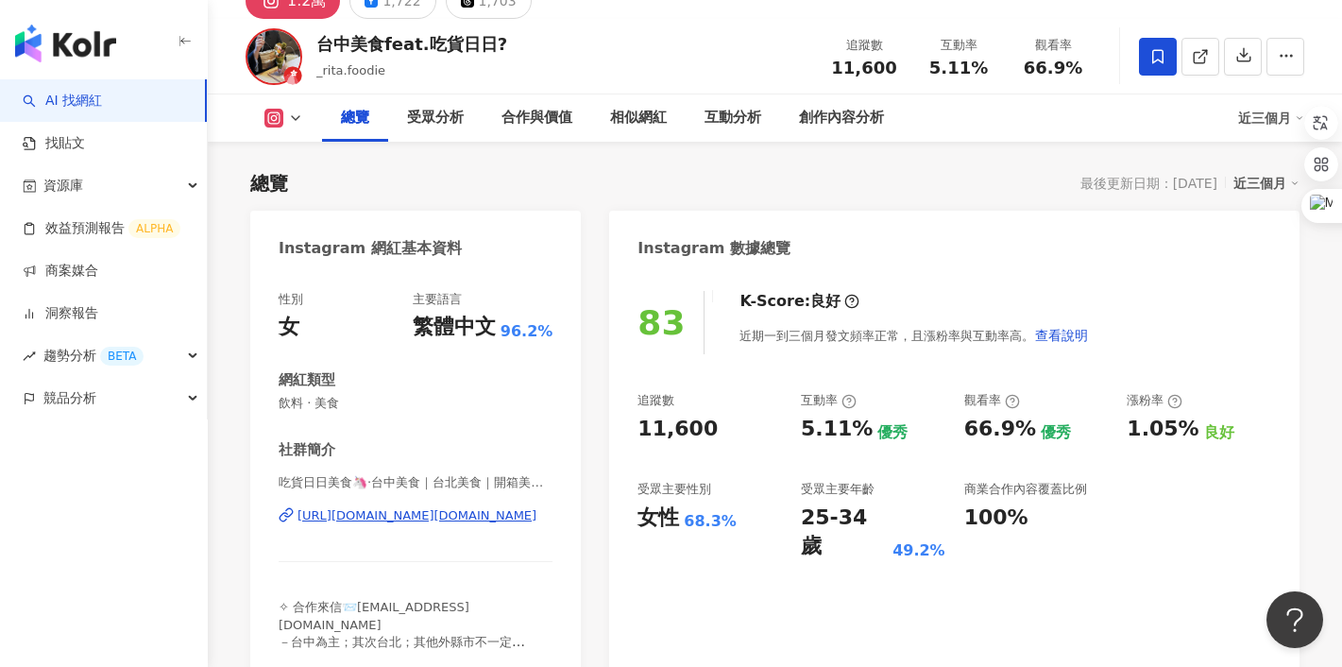
scroll to position [0, 0]
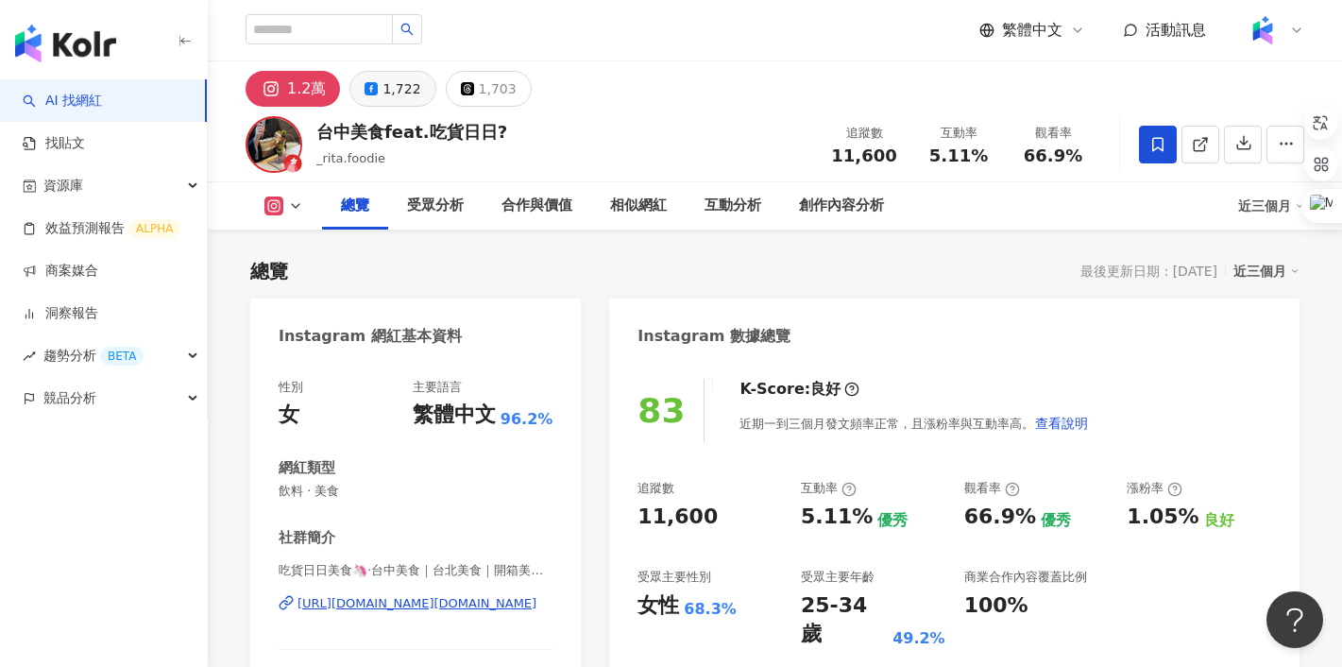
click at [396, 95] on div "1,722" at bounding box center [401, 89] width 38 height 26
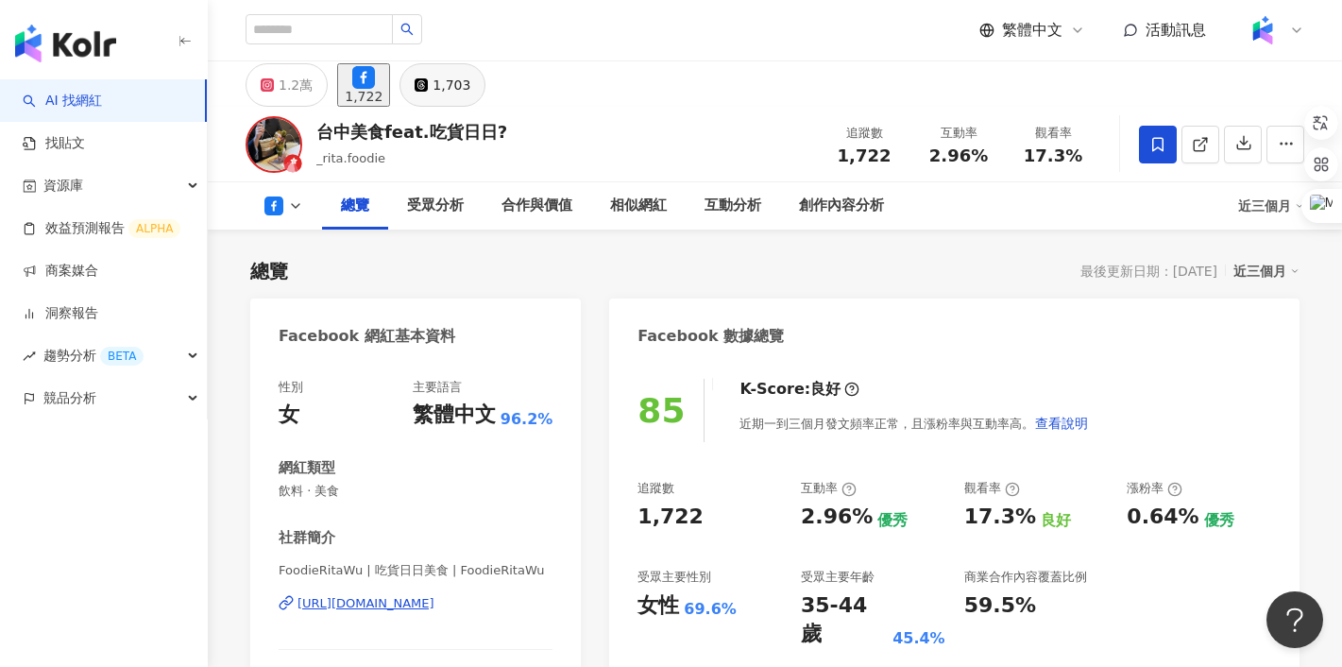
click at [470, 88] on div "1,703" at bounding box center [451, 85] width 38 height 26
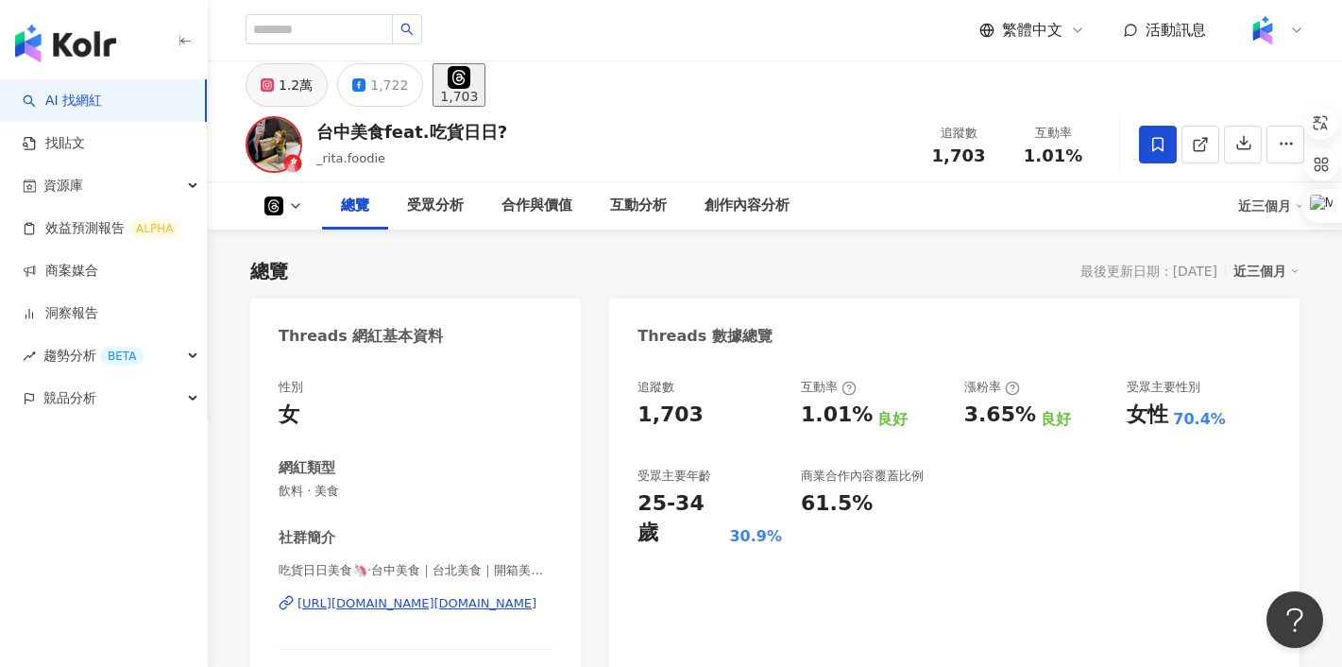
click at [288, 86] on div "1.2萬" at bounding box center [296, 85] width 34 height 26
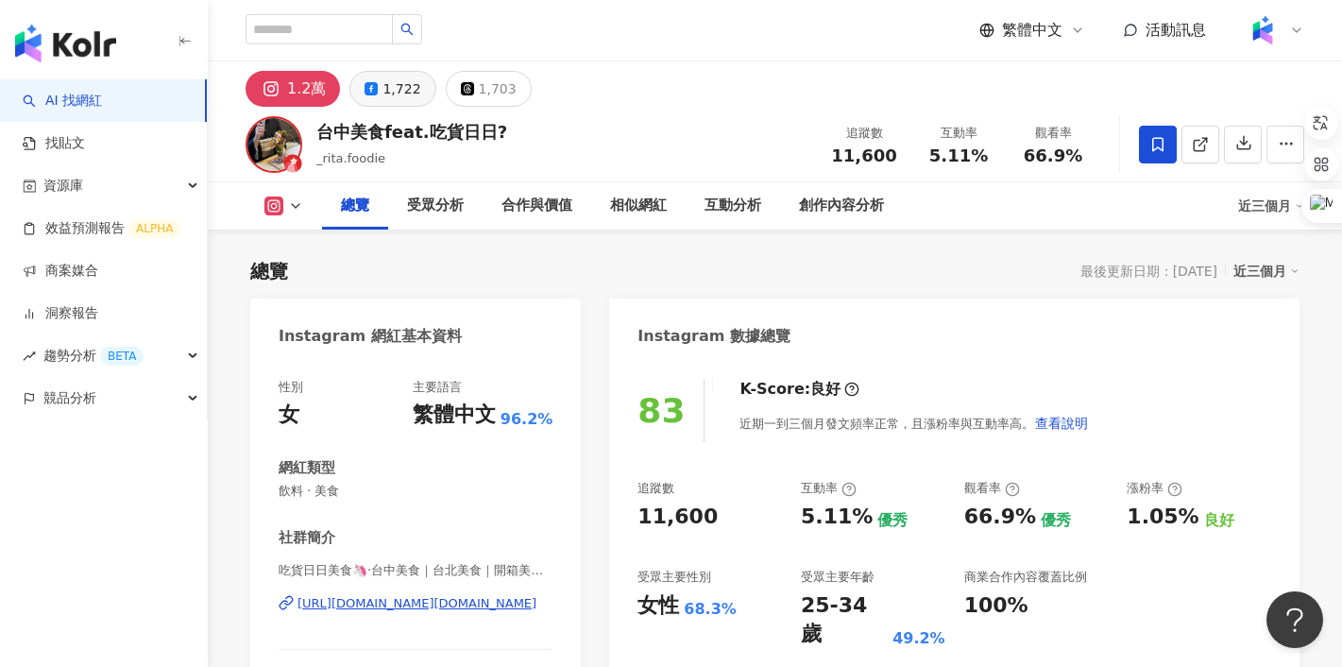
click at [390, 86] on div "1,722" at bounding box center [401, 89] width 38 height 26
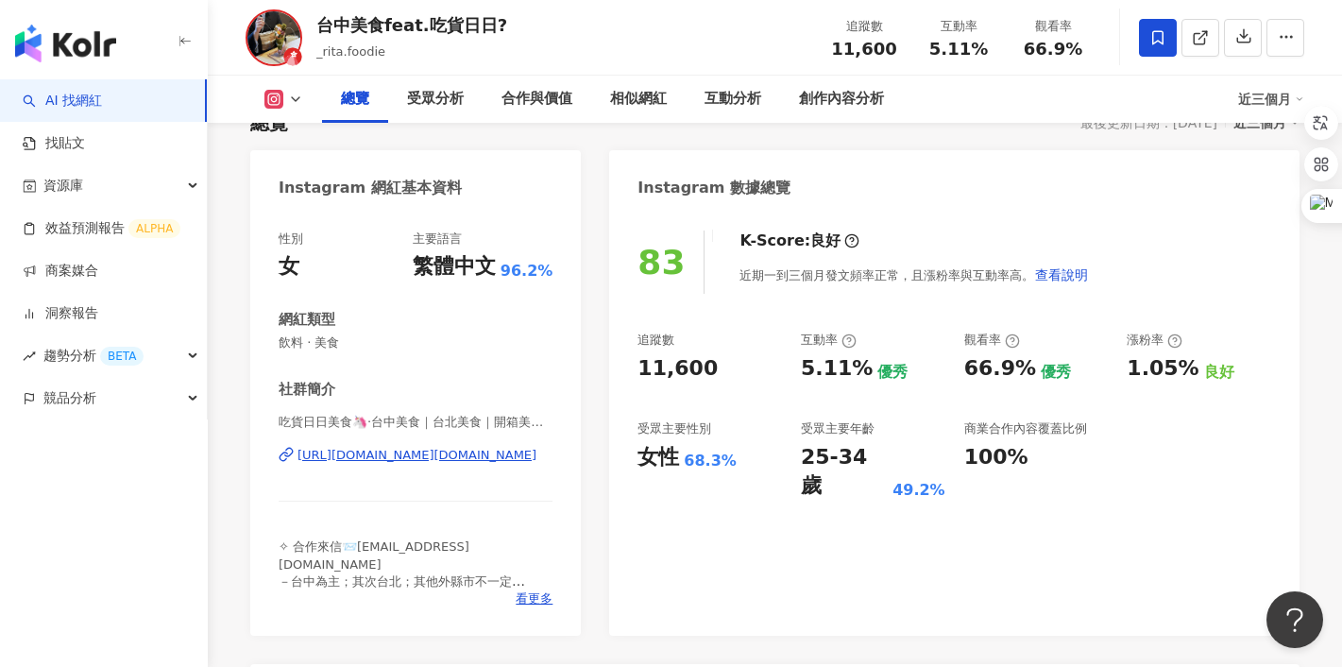
scroll to position [151, 0]
